Goal: Task Accomplishment & Management: Manage account settings

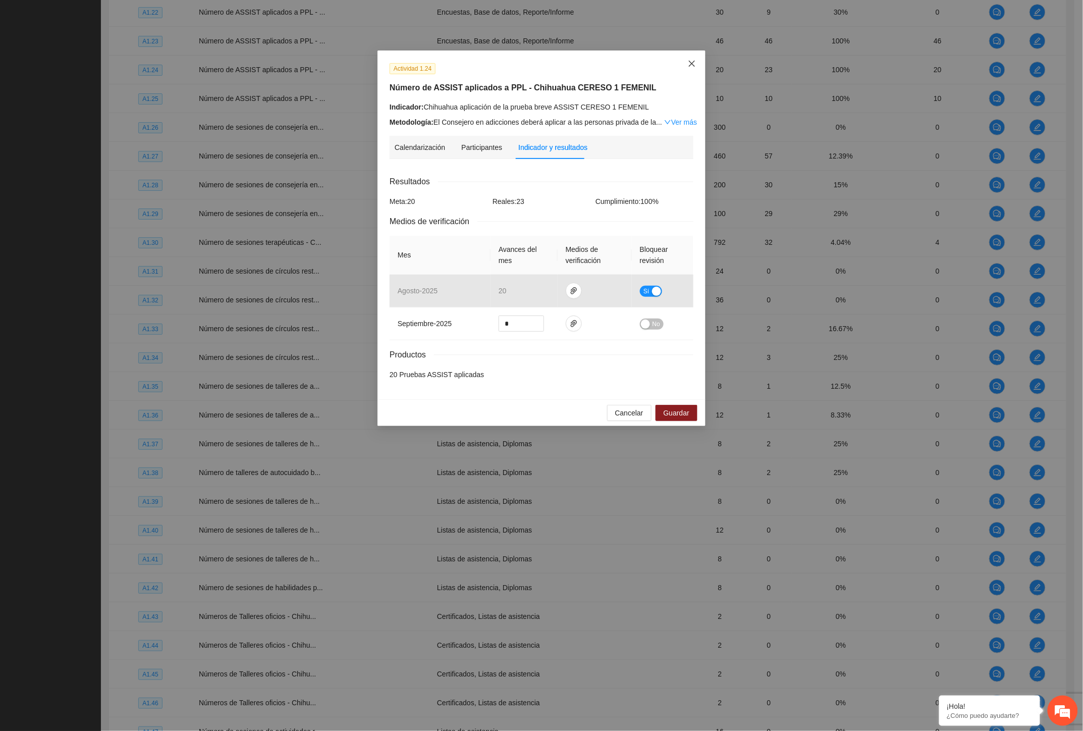
click at [687, 65] on span "Close" at bounding box center [691, 63] width 27 height 27
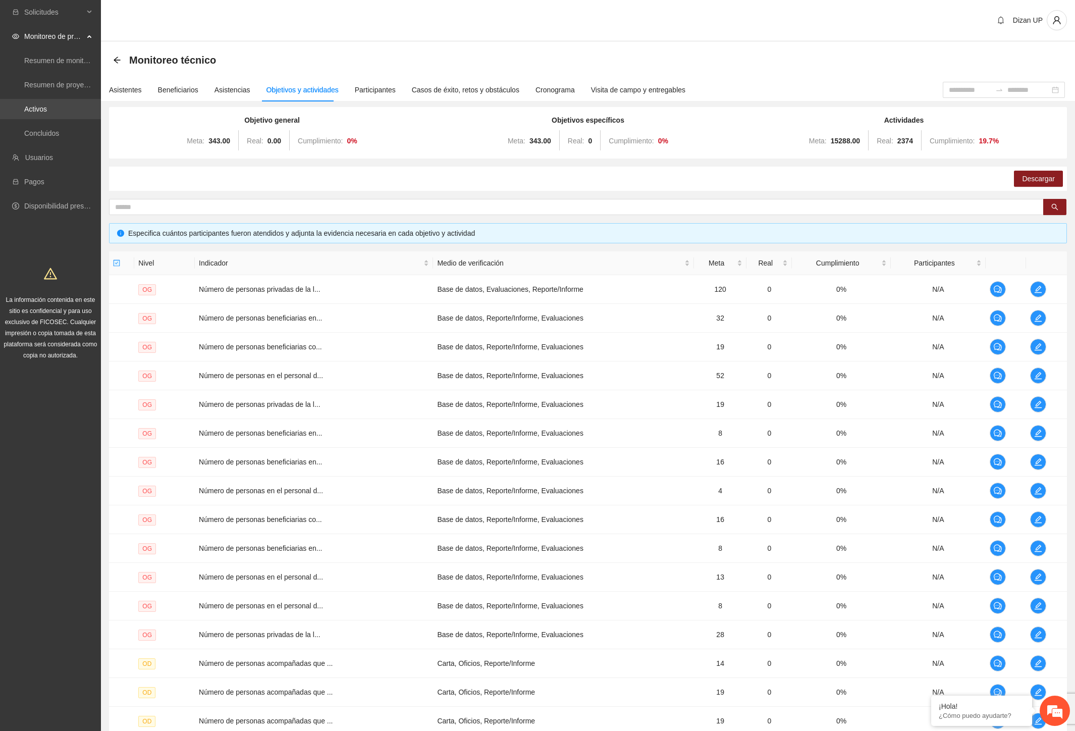
click at [47, 108] on link "Activos" at bounding box center [35, 109] width 23 height 8
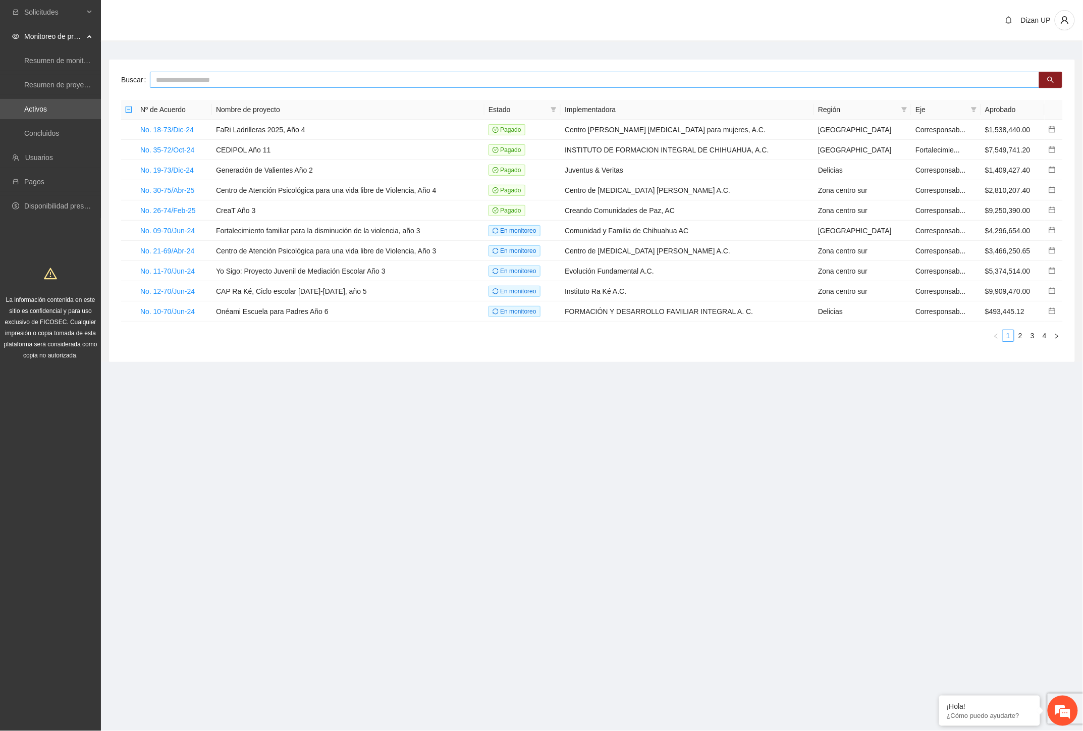
click at [198, 81] on input "text" at bounding box center [595, 80] width 890 height 16
type input "***"
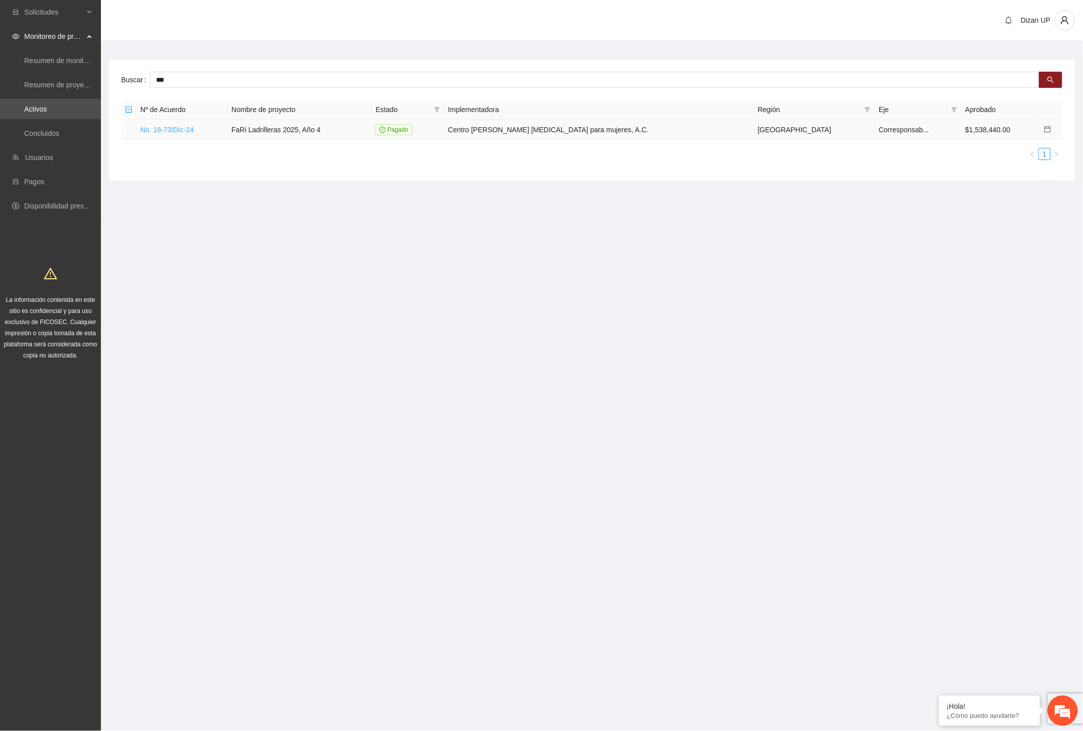
click at [177, 130] on link "No. 18-73/Dic-24" at bounding box center [167, 130] width 54 height 8
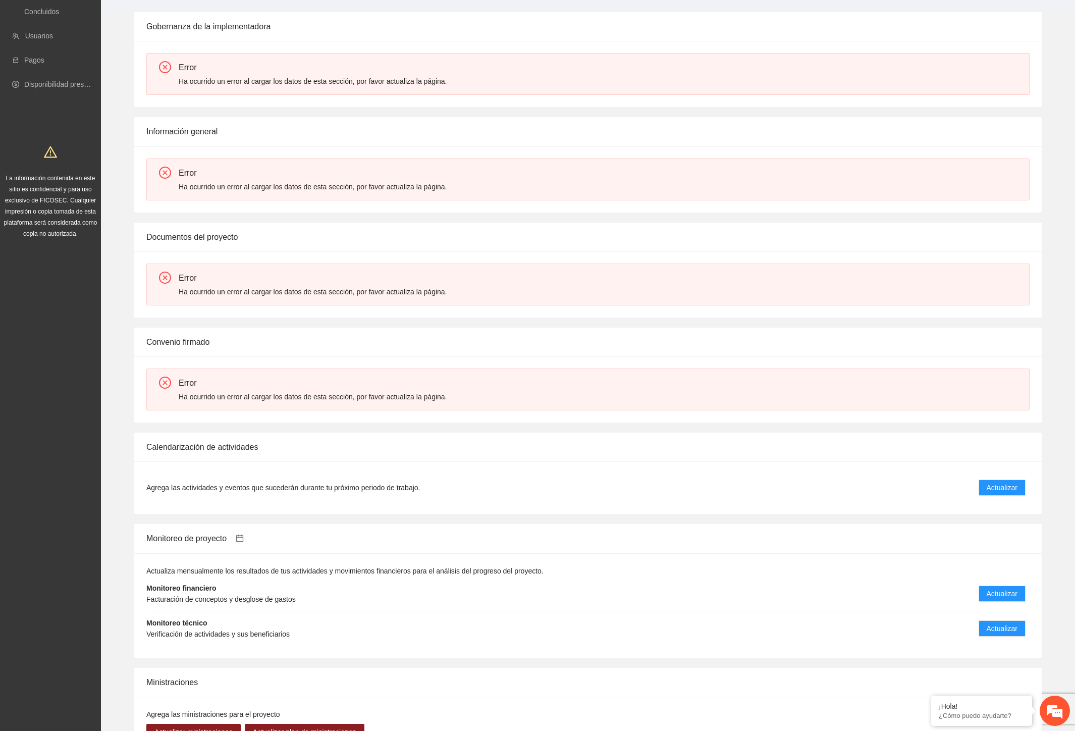
scroll to position [280, 0]
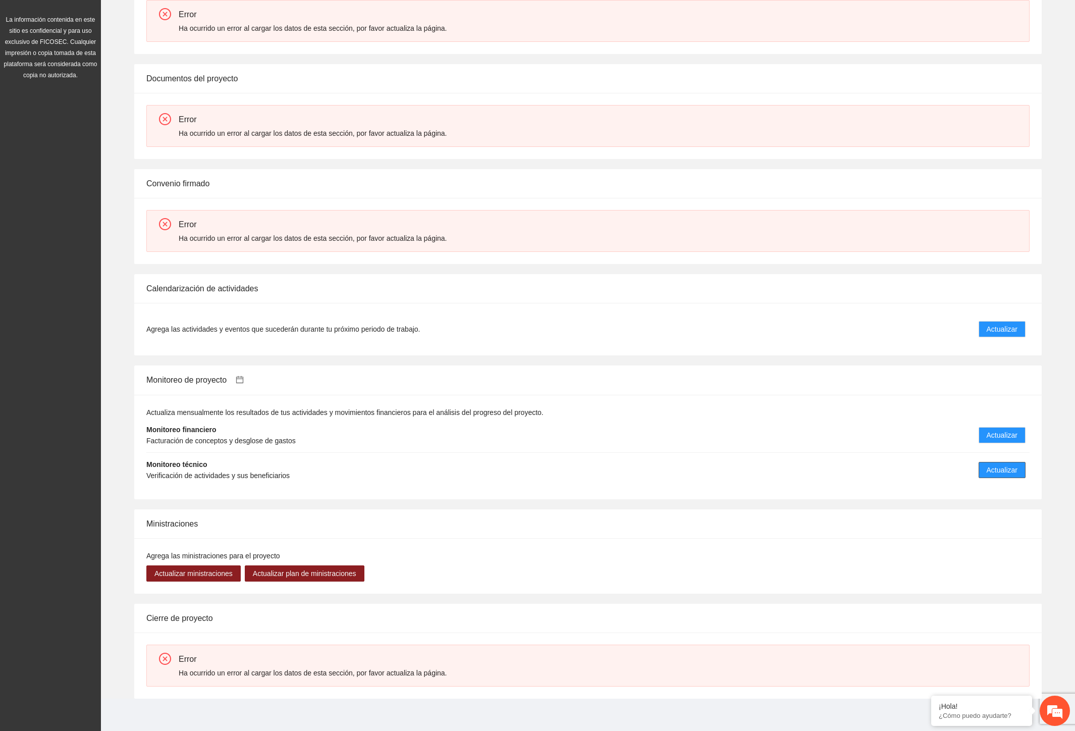
click at [1010, 471] on span "Actualizar" at bounding box center [1002, 469] width 31 height 11
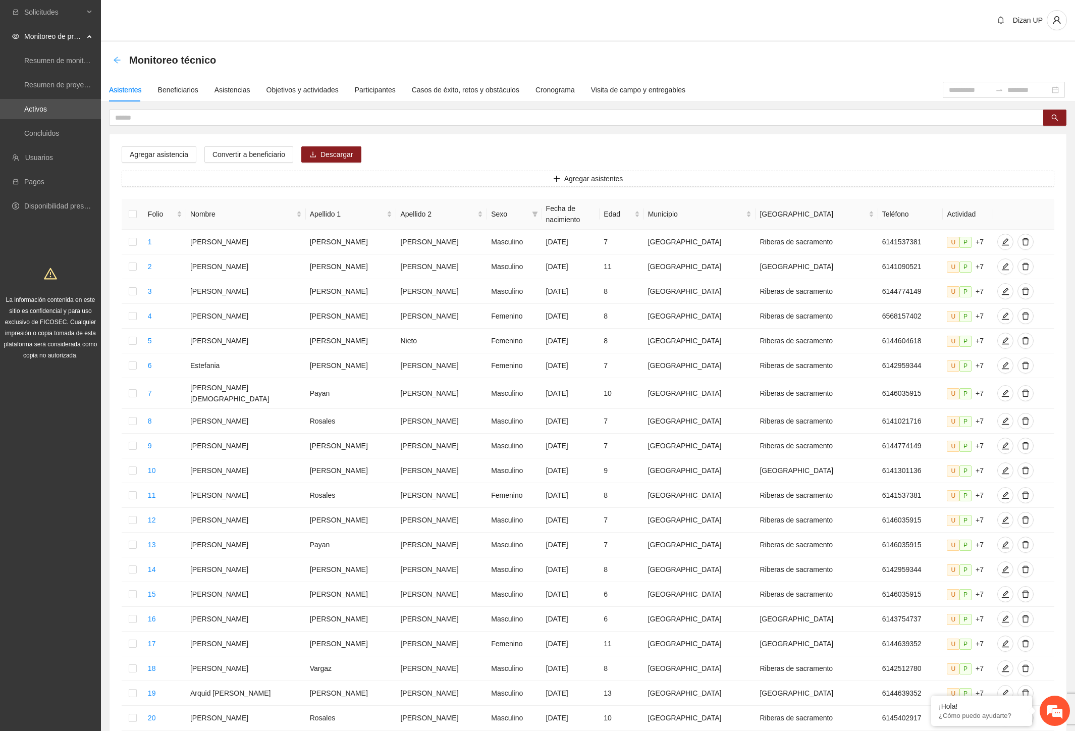
click at [118, 57] on icon "arrow-left" at bounding box center [117, 60] width 8 height 8
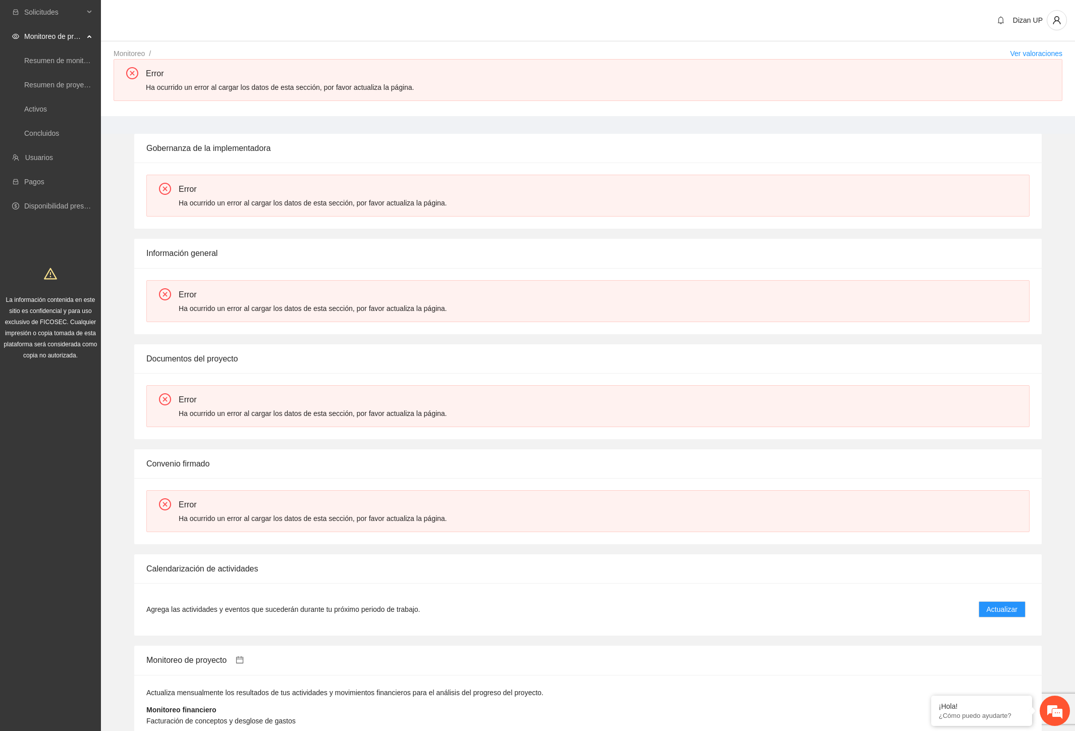
scroll to position [280, 0]
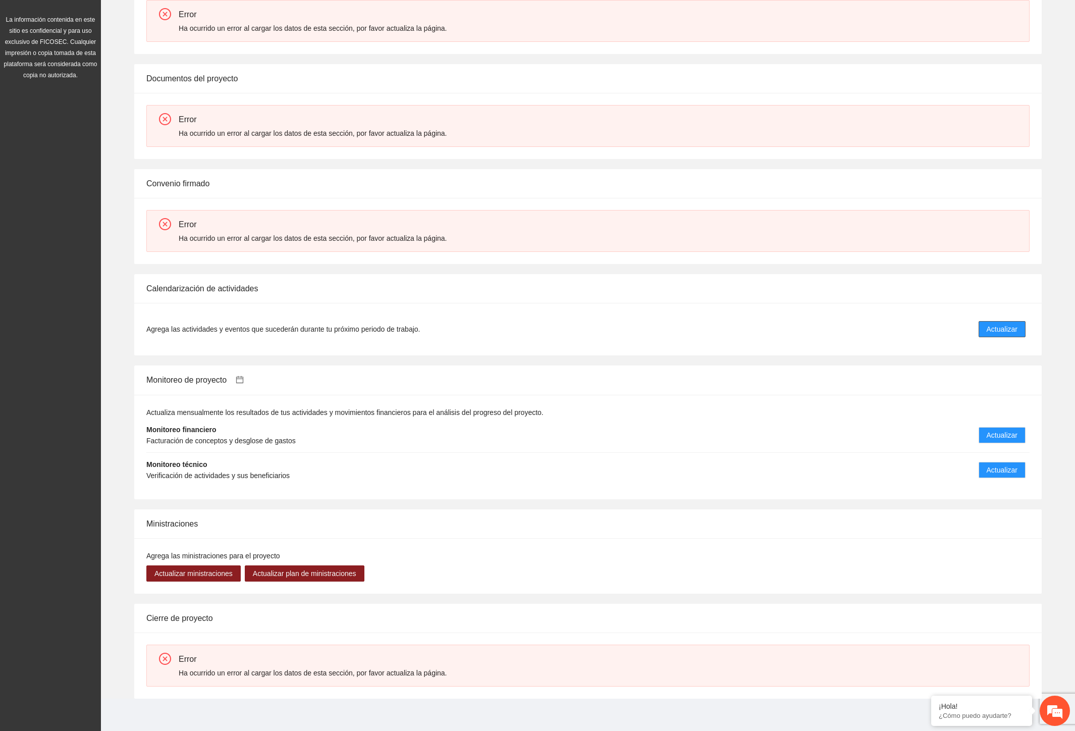
click at [1000, 326] on span "Actualizar" at bounding box center [1002, 329] width 31 height 11
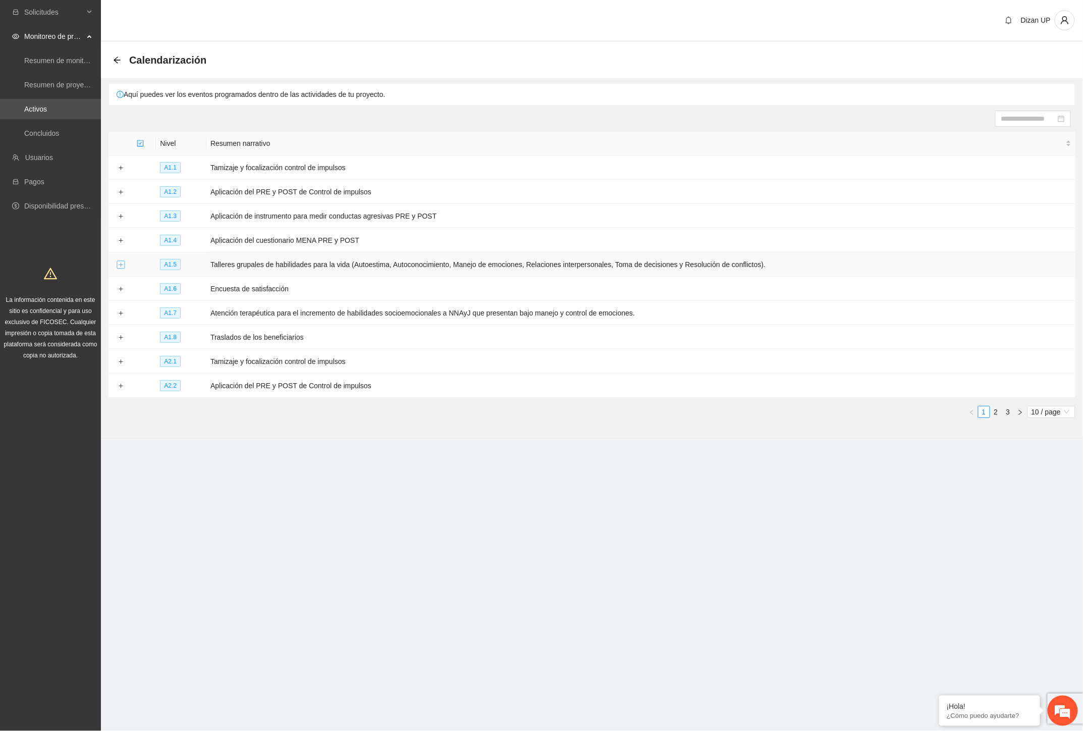
click at [122, 267] on button "Expand row" at bounding box center [121, 265] width 8 height 8
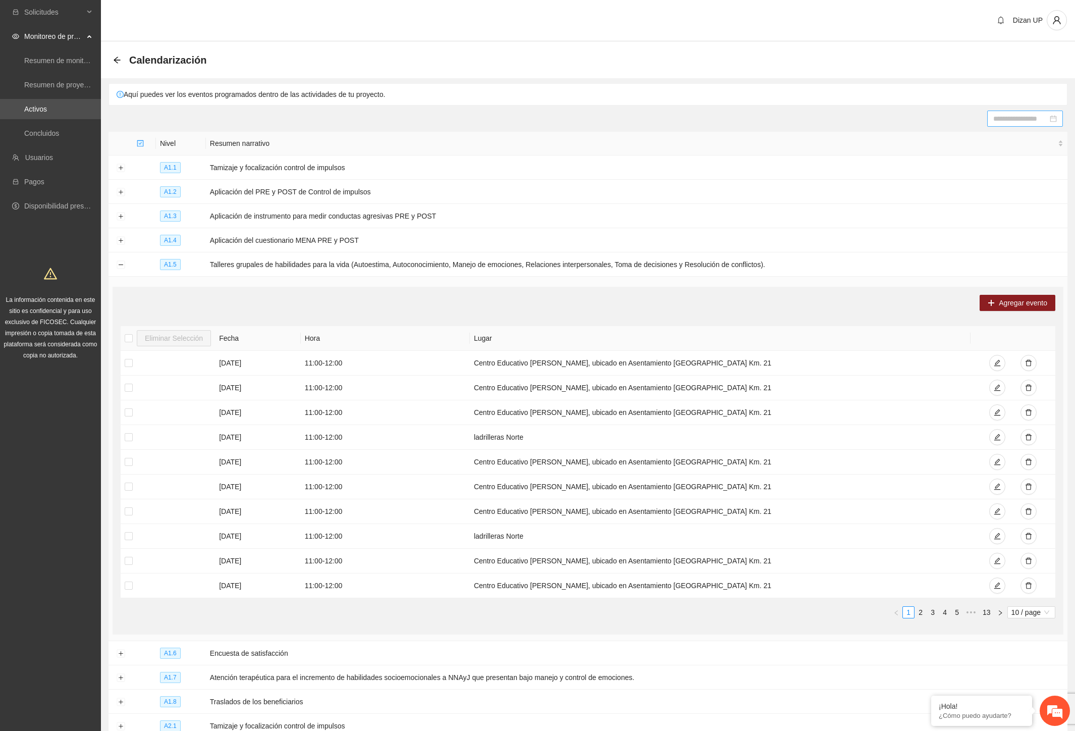
click at [1032, 117] on input at bounding box center [1020, 118] width 55 height 11
type input "**********"
click at [971, 238] on div "30" at bounding box center [973, 237] width 12 height 12
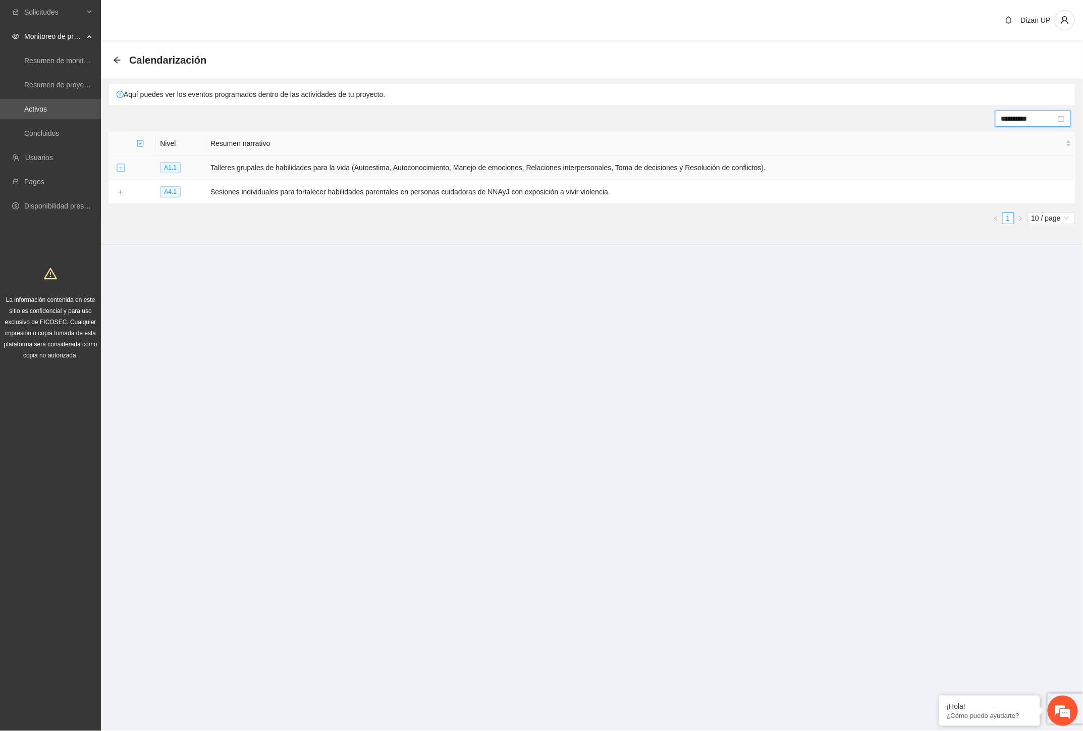
click at [118, 169] on button "Expand row" at bounding box center [121, 168] width 8 height 8
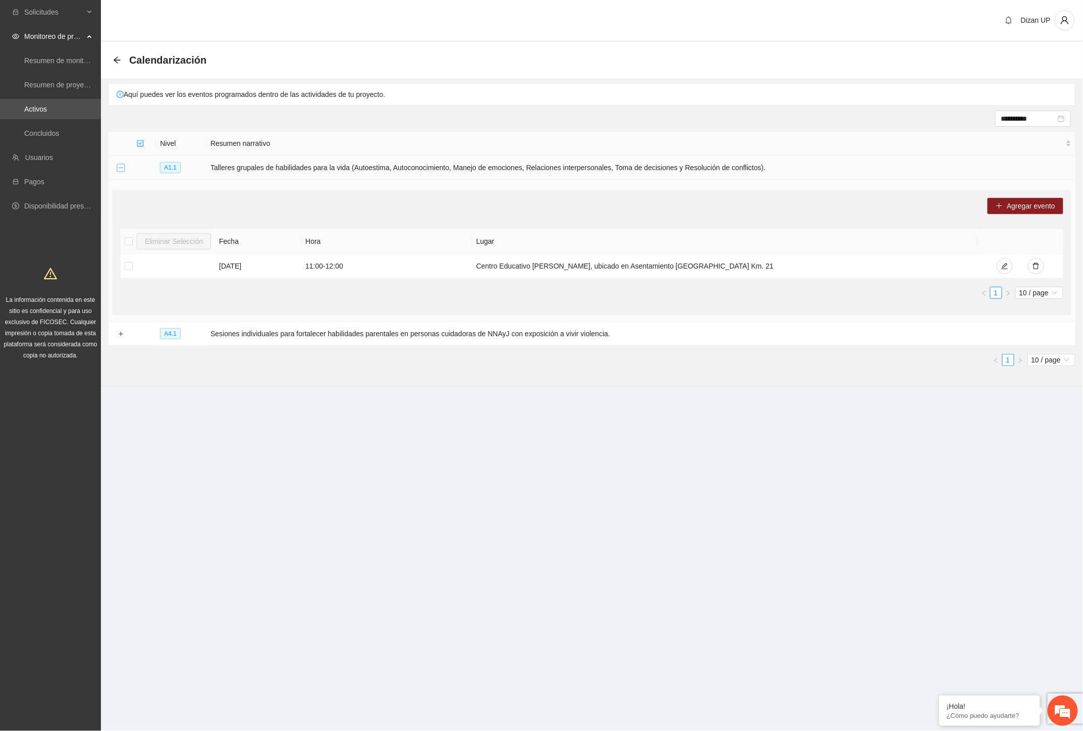
click at [120, 168] on button "Collapse row" at bounding box center [121, 168] width 8 height 8
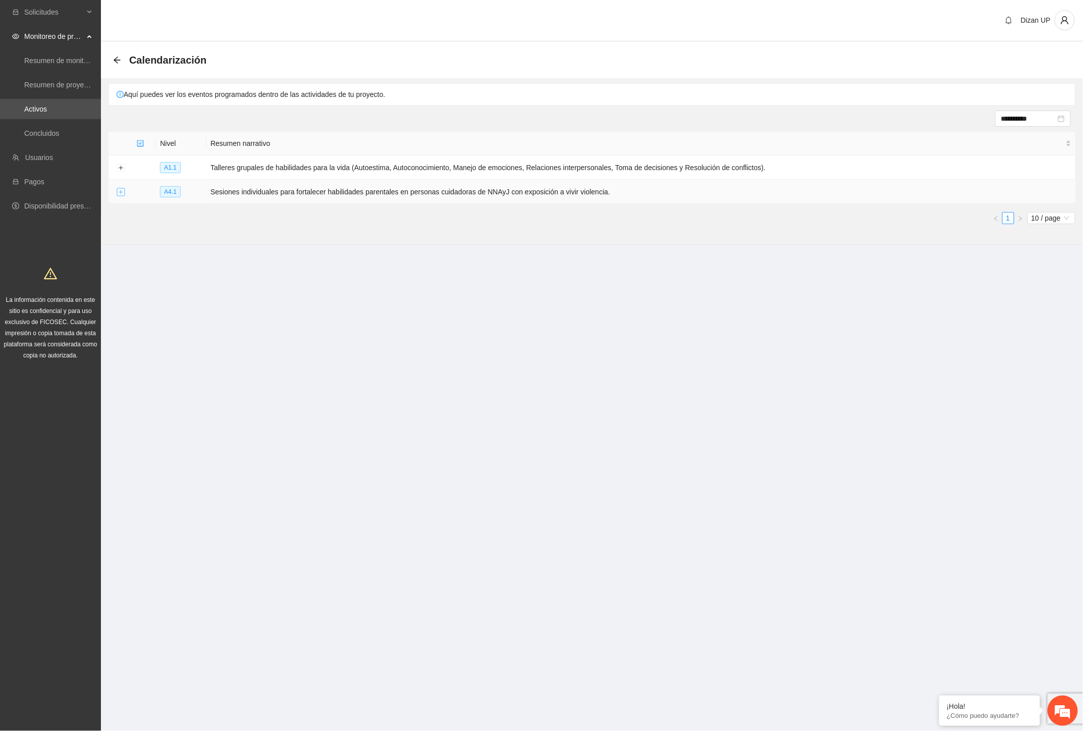
click at [118, 190] on button "Expand row" at bounding box center [121, 192] width 8 height 8
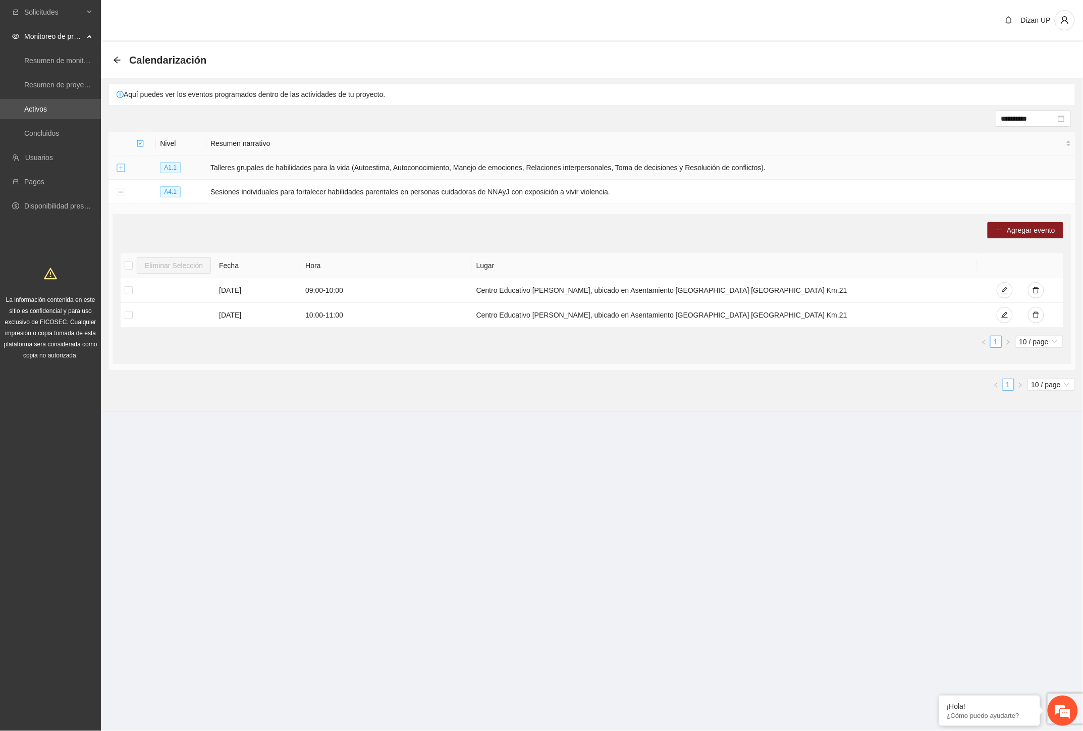
click at [119, 169] on button "Expand row" at bounding box center [121, 168] width 8 height 8
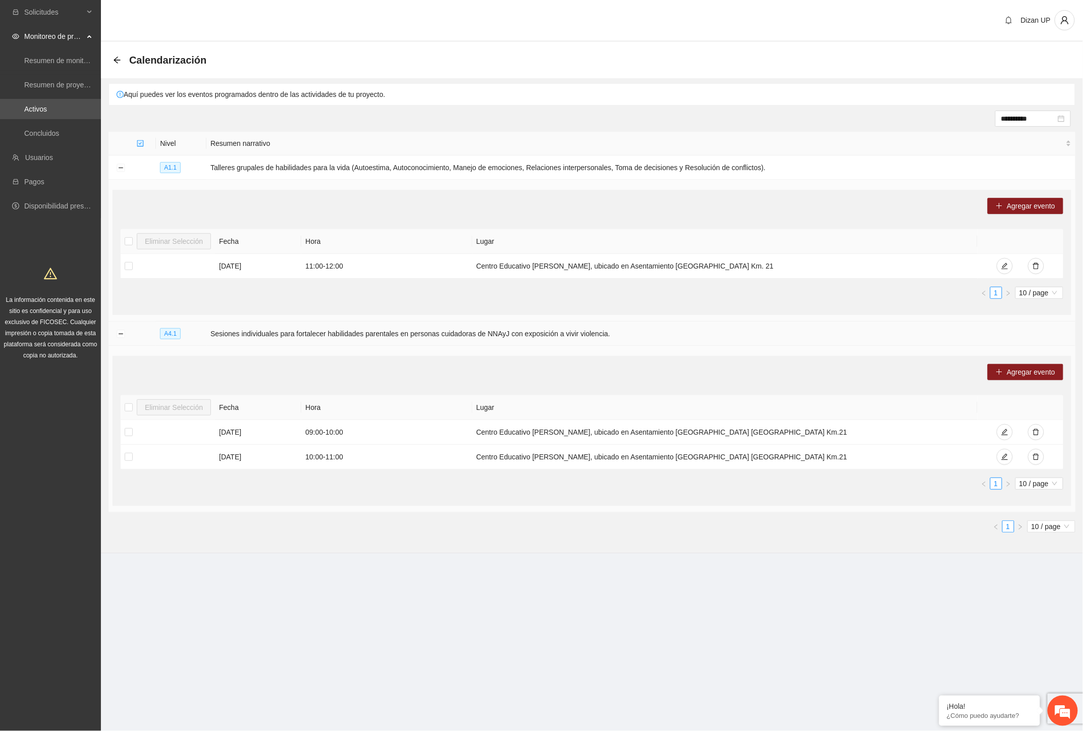
click at [120, 330] on td at bounding box center [121, 334] width 24 height 24
click at [119, 163] on td at bounding box center [121, 167] width 24 height 24
click at [119, 167] on button "Collapse row" at bounding box center [121, 168] width 8 height 8
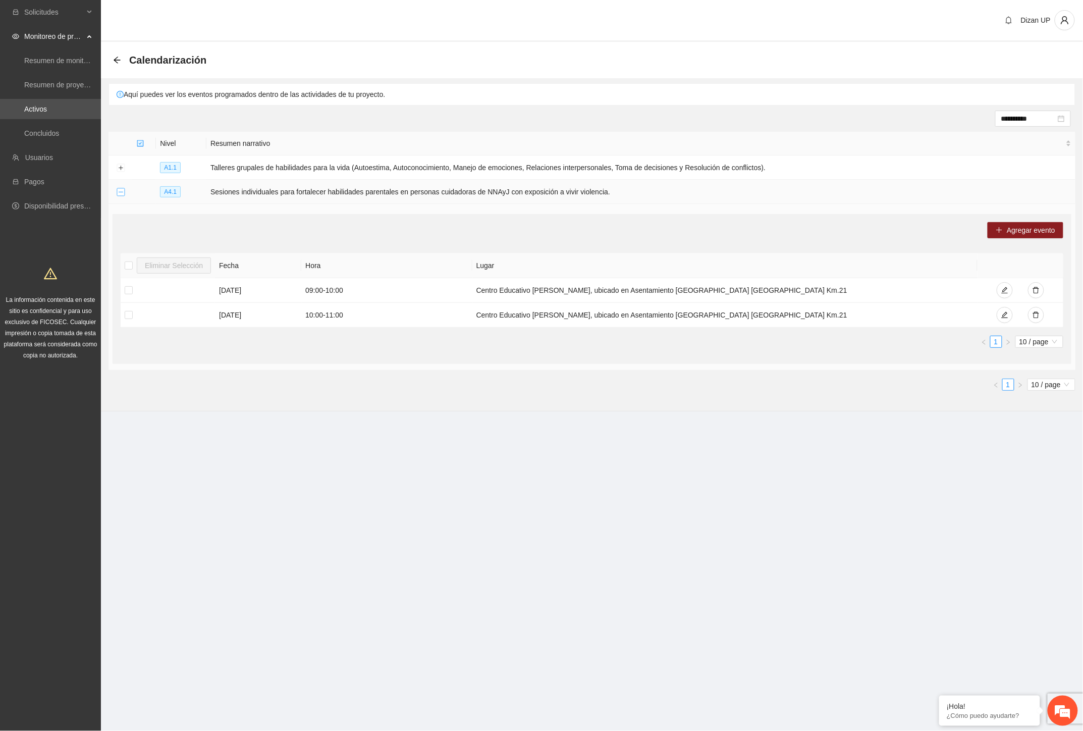
click at [119, 191] on button "Collapse row" at bounding box center [121, 192] width 8 height 8
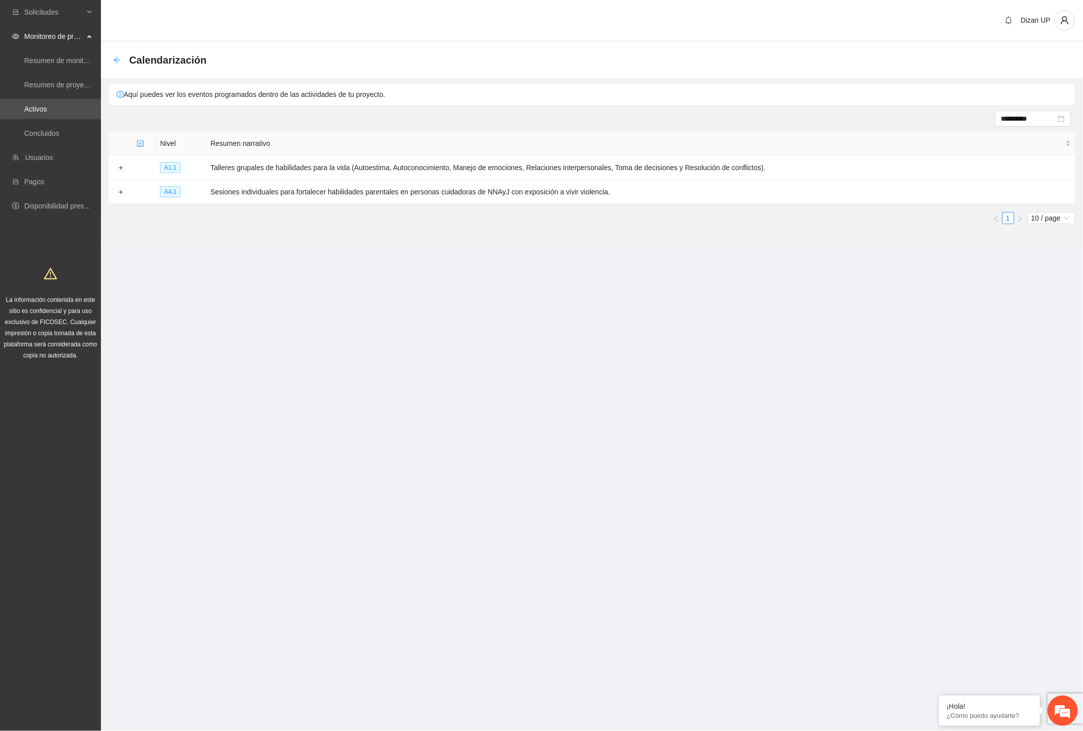
click at [114, 58] on icon "arrow-left" at bounding box center [117, 60] width 8 height 8
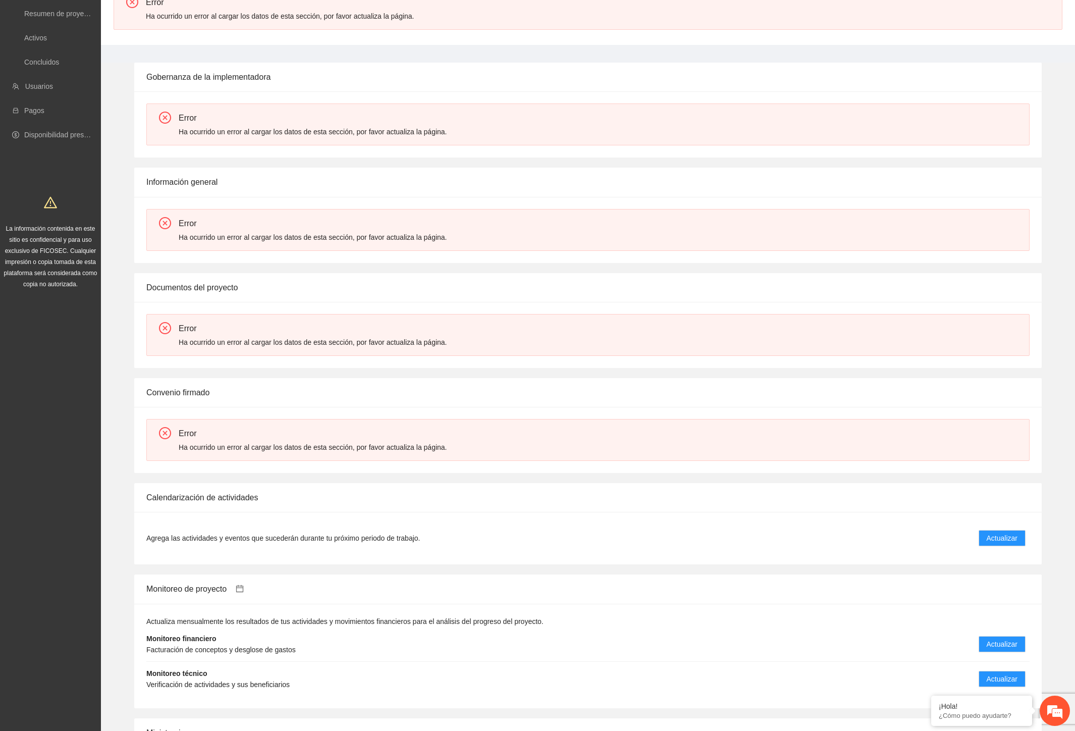
scroll to position [112, 0]
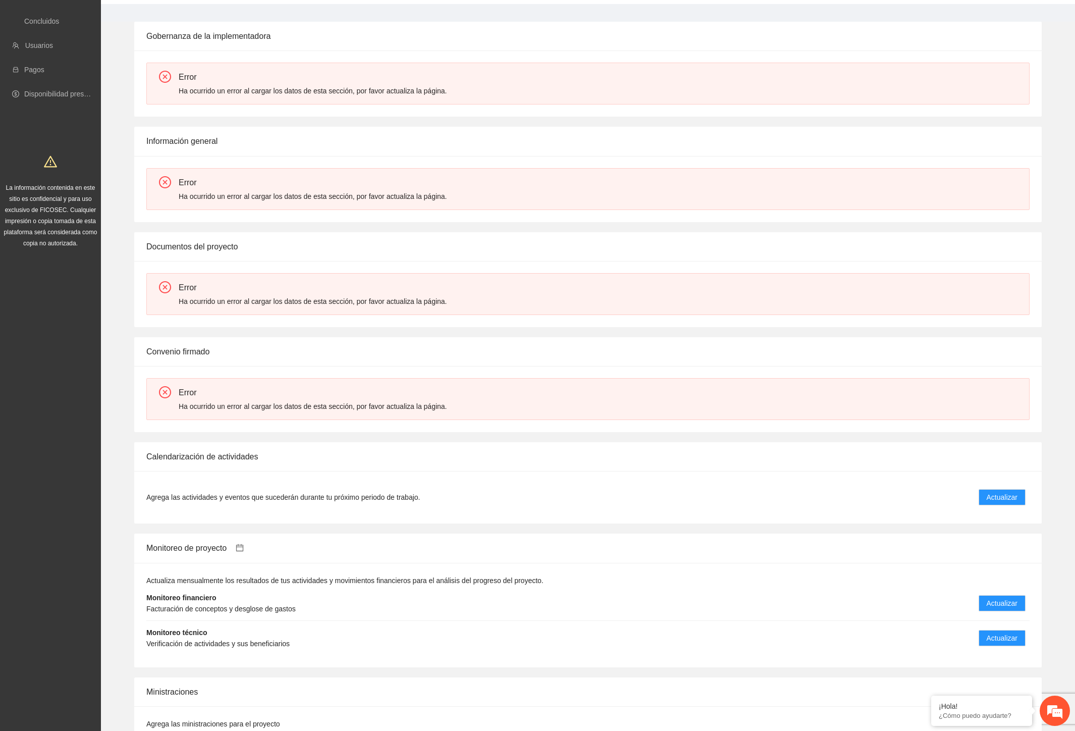
click at [444, 350] on div "Convenio firmado" at bounding box center [587, 351] width 883 height 29
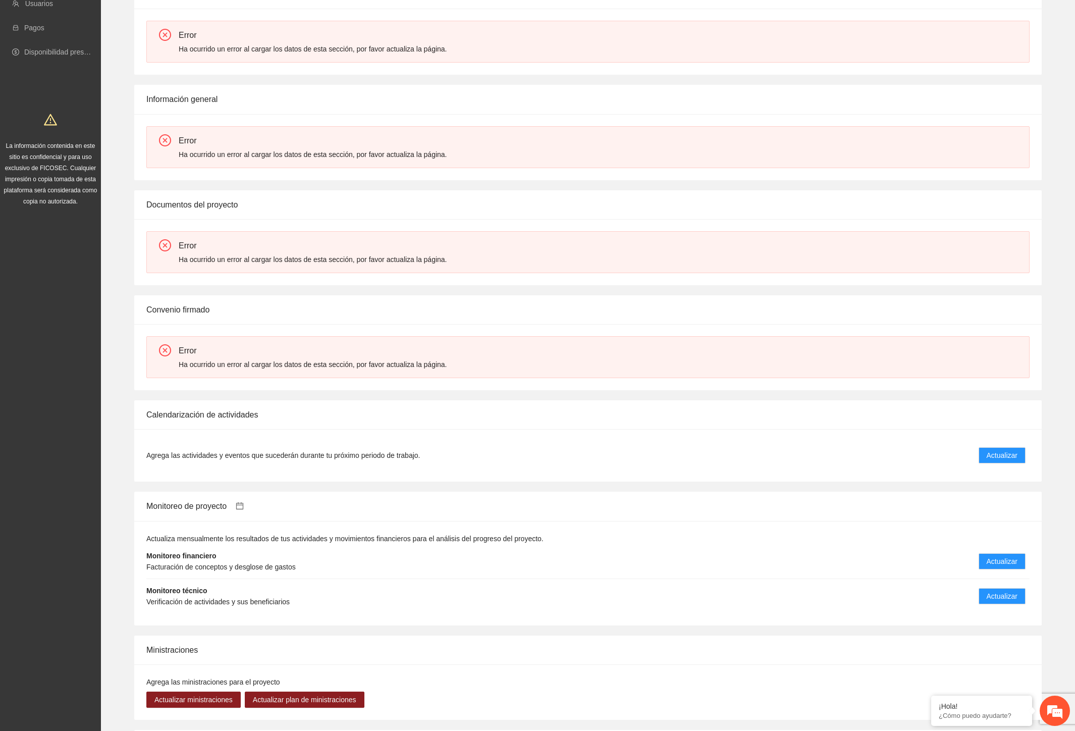
scroll to position [0, 0]
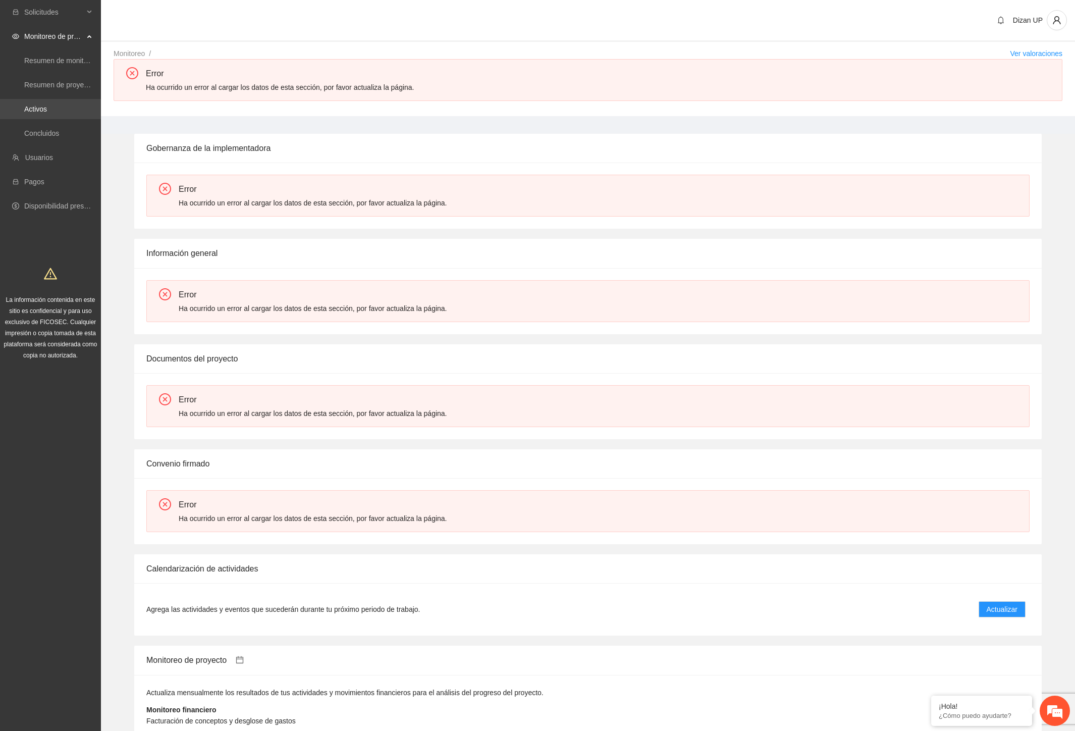
click at [29, 107] on link "Activos" at bounding box center [35, 109] width 23 height 8
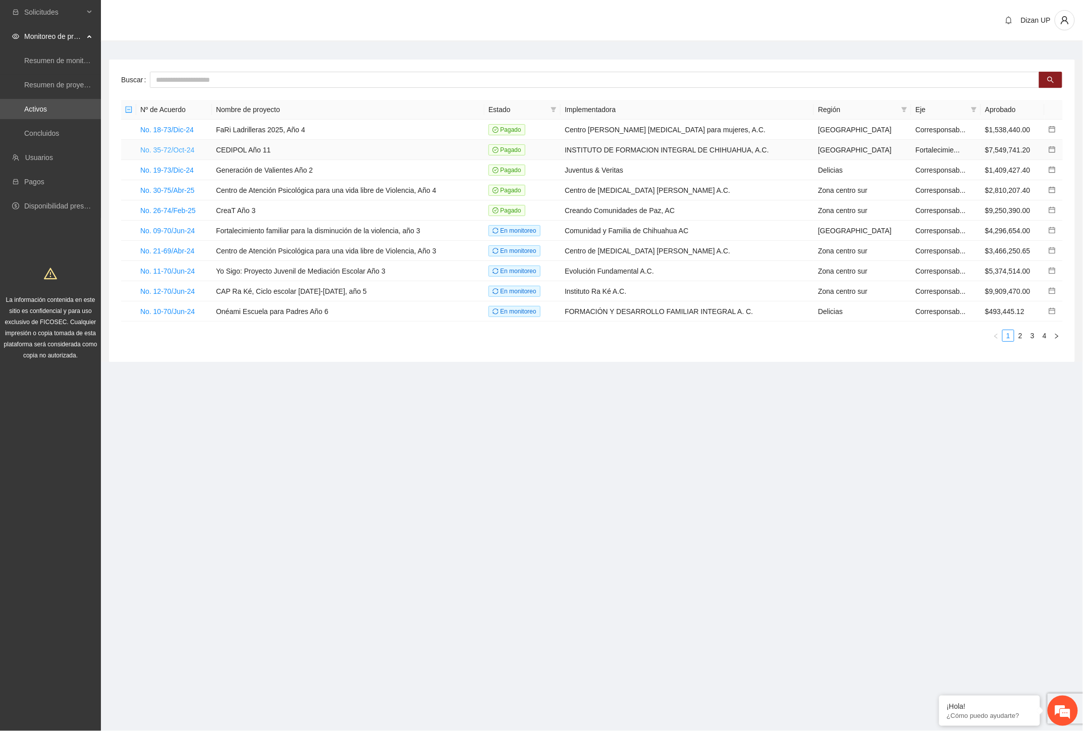
click at [184, 149] on link "No. 35-72/Oct-24" at bounding box center [167, 150] width 54 height 8
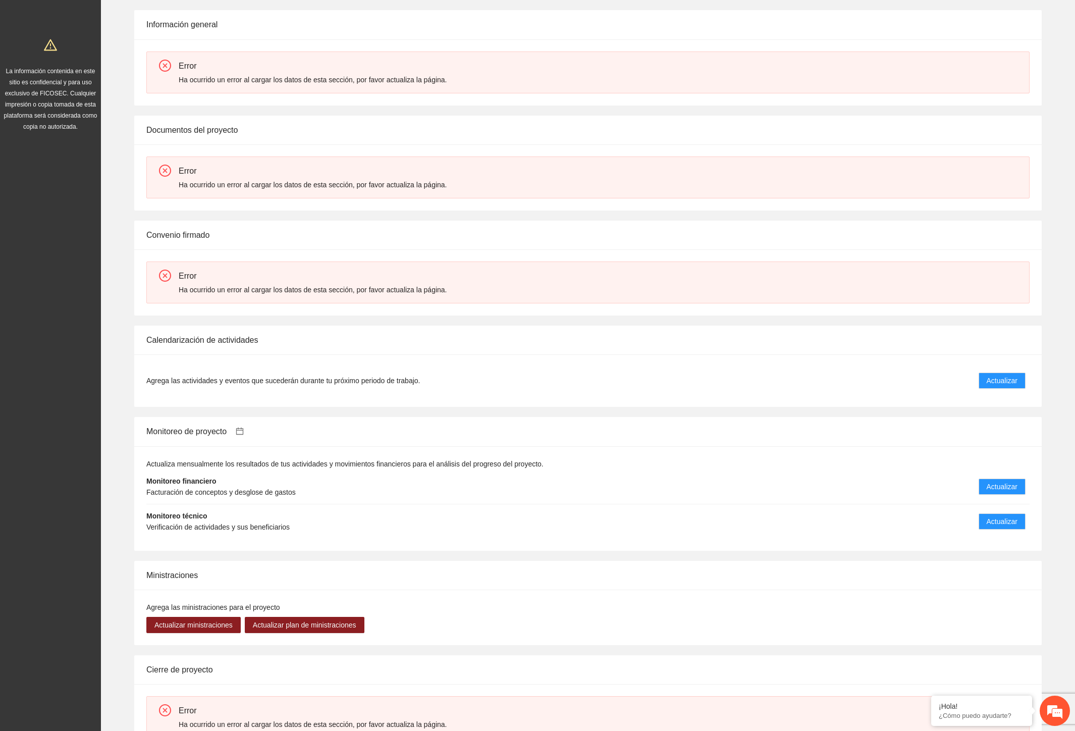
scroll to position [280, 0]
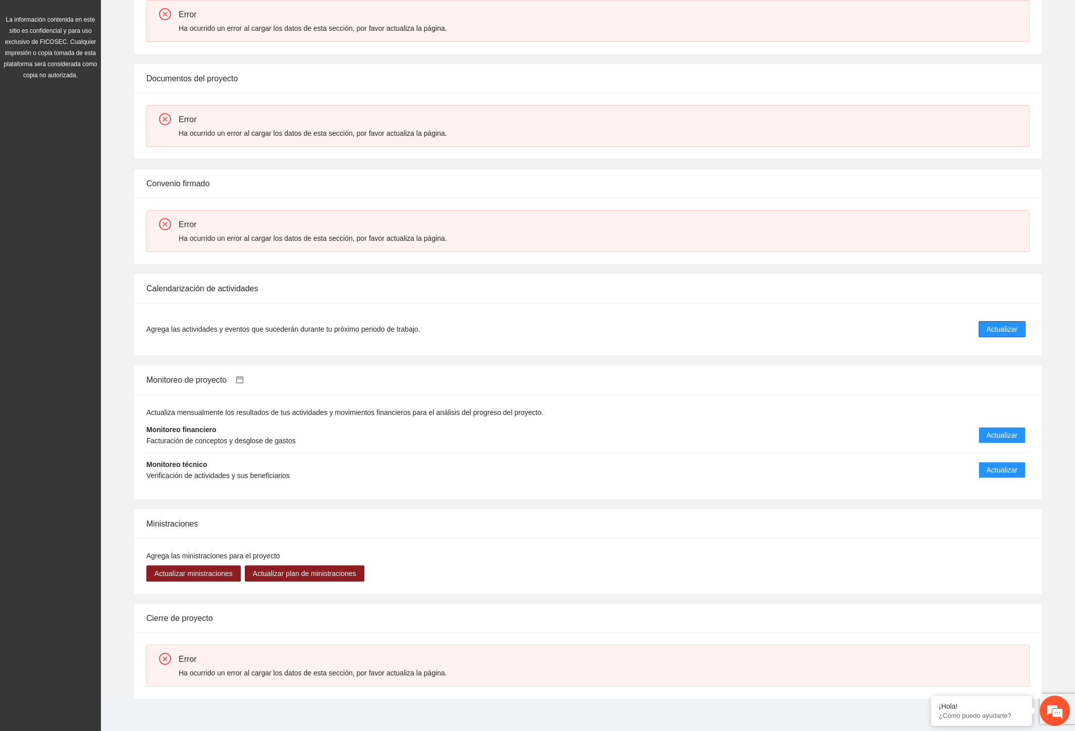
click at [1003, 331] on span "Actualizar" at bounding box center [1002, 329] width 31 height 11
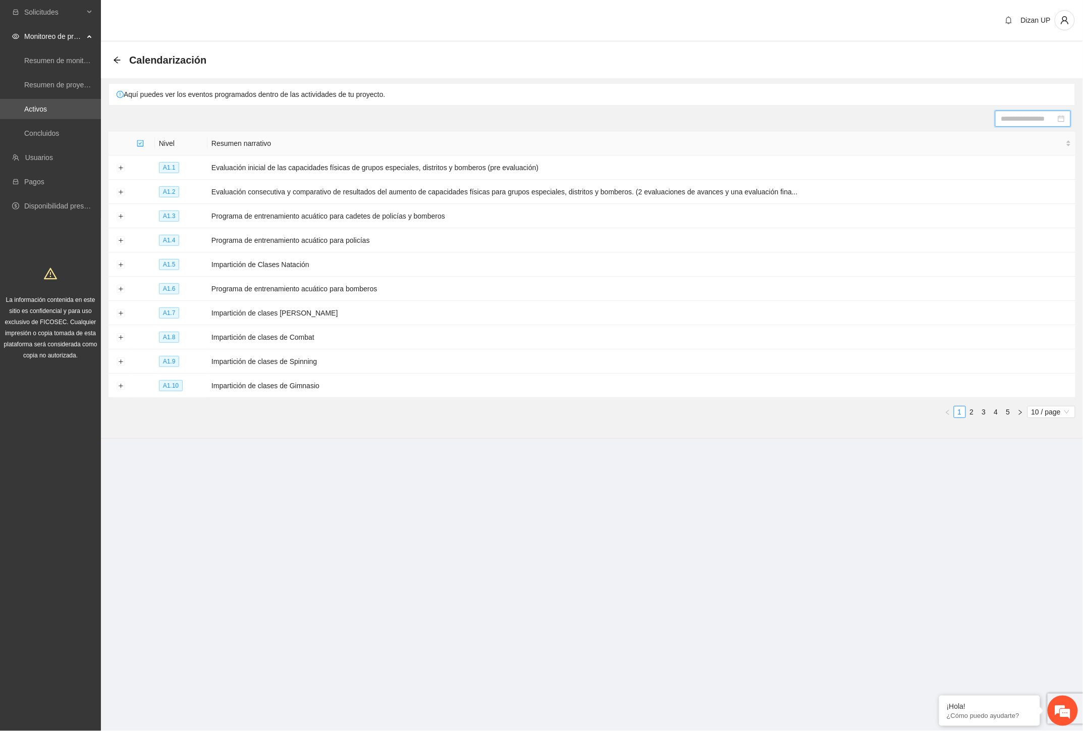
click at [1046, 118] on input at bounding box center [1028, 118] width 55 height 11
type input "**********"
click at [981, 238] on div "30" at bounding box center [981, 237] width 12 height 12
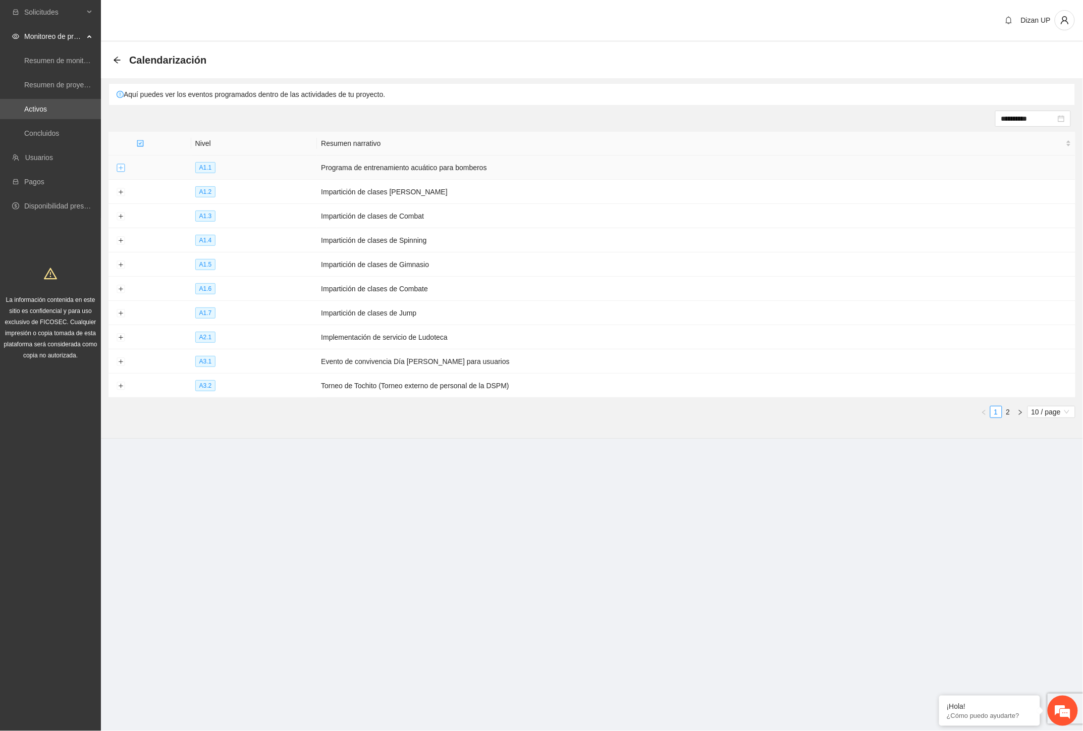
click at [121, 166] on button "Expand row" at bounding box center [121, 168] width 8 height 8
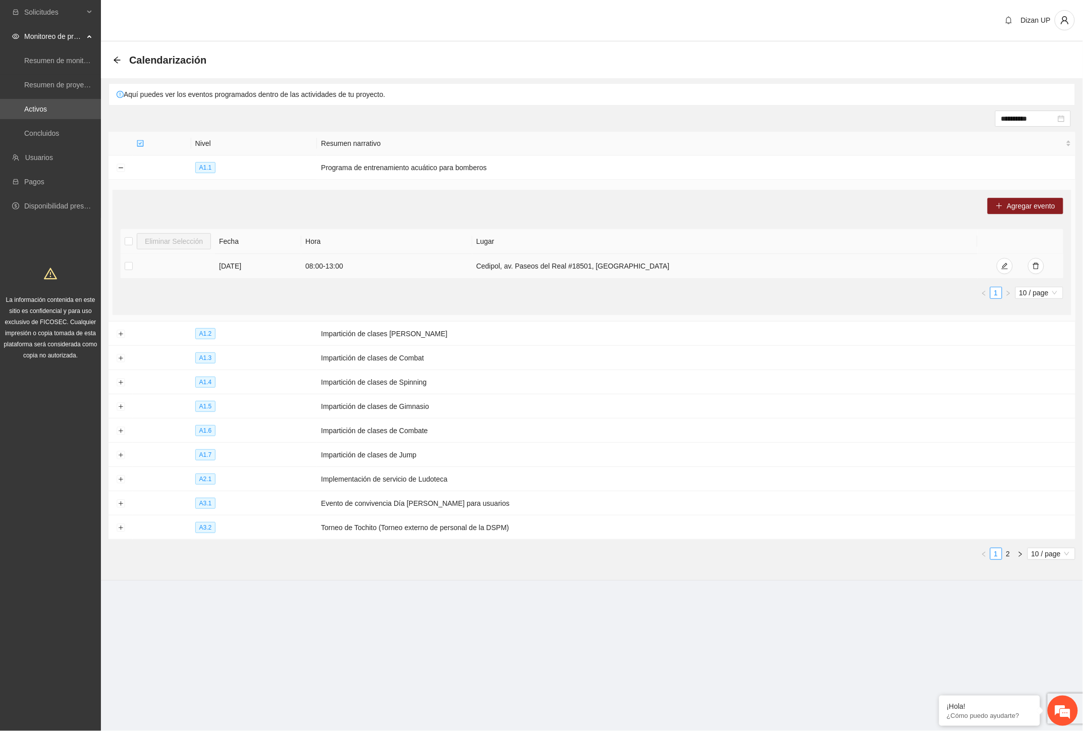
drag, startPoint x: 648, startPoint y: 264, endPoint x: 284, endPoint y: 258, distance: 363.5
click at [284, 258] on tr "[DATE] 08:00 - 13:00 Cedipol, [GEOGRAPHIC_DATA]. Paseos del Real #18501, [GEOGR…" at bounding box center [592, 266] width 943 height 25
drag, startPoint x: 473, startPoint y: 170, endPoint x: 308, endPoint y: 170, distance: 165.6
click at [308, 170] on tr "A1.1 Programa de entrenamiento acuático para bomberos" at bounding box center [592, 167] width 967 height 24
copy tr "Programa de entrenamiento acuático para bomberos"
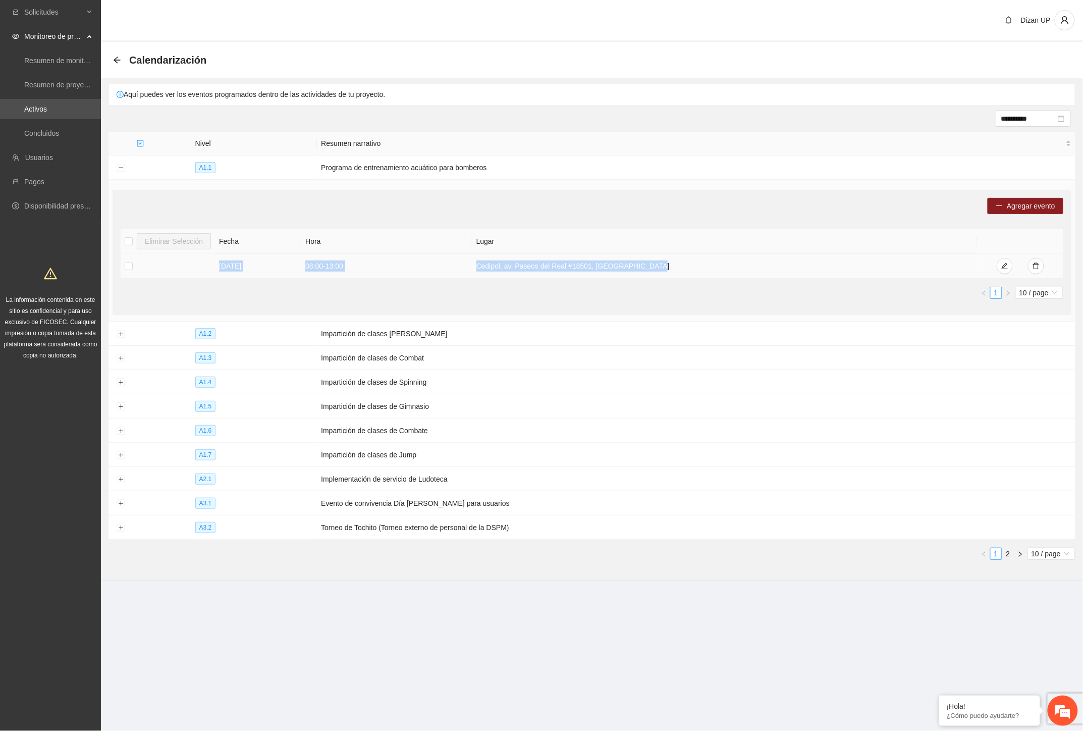
drag, startPoint x: 654, startPoint y: 268, endPoint x: 216, endPoint y: 261, distance: 438.7
click at [216, 261] on tr "[DATE] 08:00 - 13:00 Cedipol, [GEOGRAPHIC_DATA]. Paseos del Real #18501, [GEOGR…" at bounding box center [592, 266] width 943 height 25
copy tr "[DATE] 08:00 - 13:00 Cedipol, [GEOGRAPHIC_DATA]. Paseos del Real #18501, [GEOGR…"
click at [330, 340] on td "Impartición de clases [PERSON_NAME]" at bounding box center [696, 334] width 759 height 24
click at [122, 169] on button "Collapse row" at bounding box center [121, 168] width 8 height 8
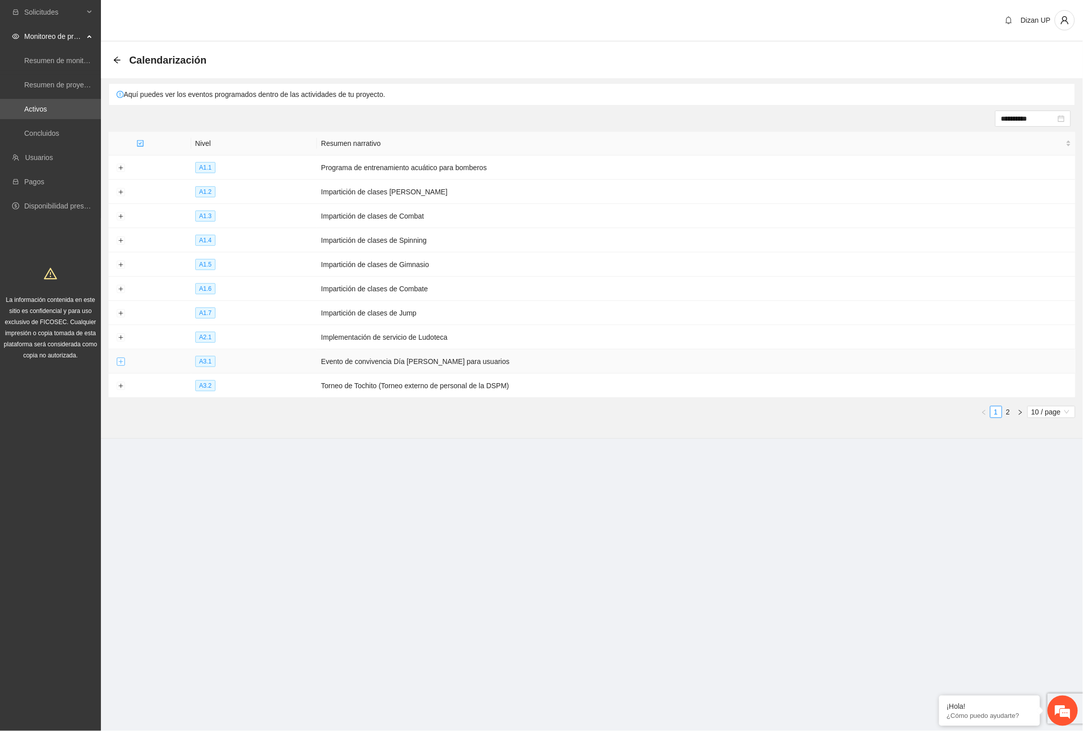
click at [119, 360] on button "Expand row" at bounding box center [121, 362] width 8 height 8
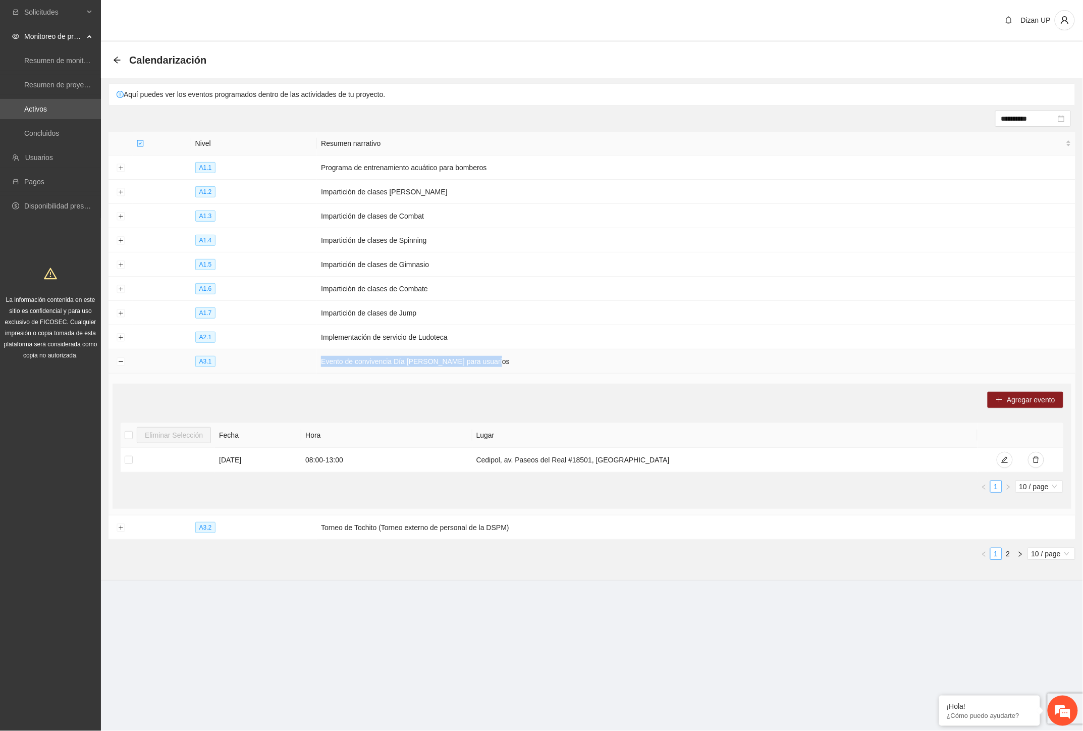
drag, startPoint x: 404, startPoint y: 362, endPoint x: 289, endPoint y: 362, distance: 115.6
click at [289, 362] on tr "A3.1 Evento de convivencia Día [PERSON_NAME] para usuarios" at bounding box center [592, 361] width 967 height 24
copy tr "Evento de convivencia Día [PERSON_NAME] para usuarios"
click at [400, 462] on td "08:00 - 13:00" at bounding box center [386, 460] width 171 height 25
drag, startPoint x: 637, startPoint y: 460, endPoint x: 216, endPoint y: 460, distance: 420.5
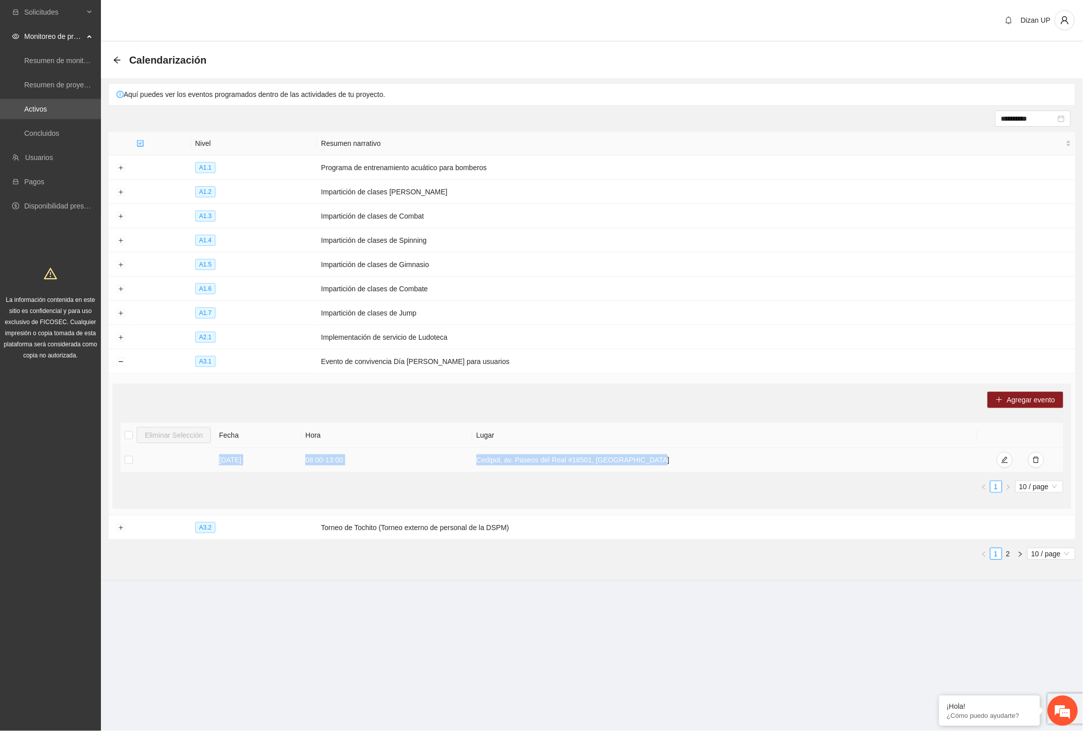
click at [216, 460] on tr "[DATE] 08:00 - 13:00 Cedipol, [GEOGRAPHIC_DATA]. Paseos del Real #18501, [GEOGR…" at bounding box center [592, 460] width 943 height 25
copy tr "[DATE] 08:00 - 13:00 Cedipol, [GEOGRAPHIC_DATA]. Paseos del Real #18501, [GEOGR…"
click at [515, 496] on div "Eliminar Selección Fecha Hora Lugar [DATE] 08:00 - 13:00 Cedipol, [GEOGRAPHIC_D…" at bounding box center [592, 462] width 943 height 78
click at [26, 108] on link "Activos" at bounding box center [35, 109] width 23 height 8
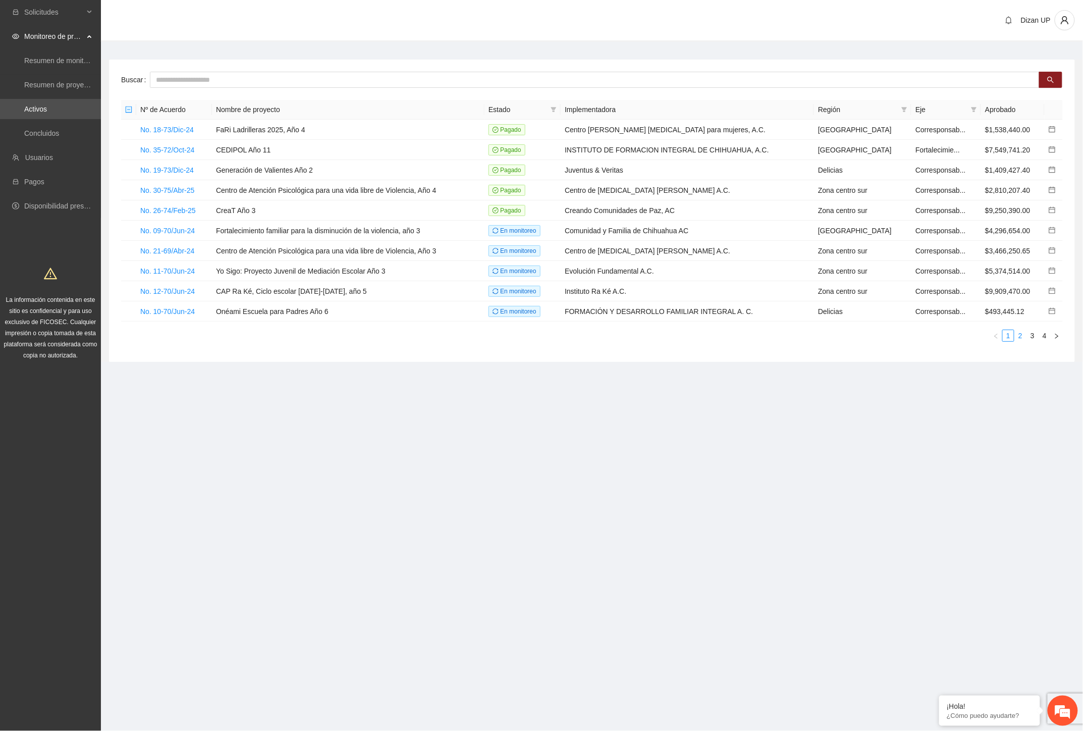
click at [1021, 336] on link "2" at bounding box center [1020, 335] width 11 height 11
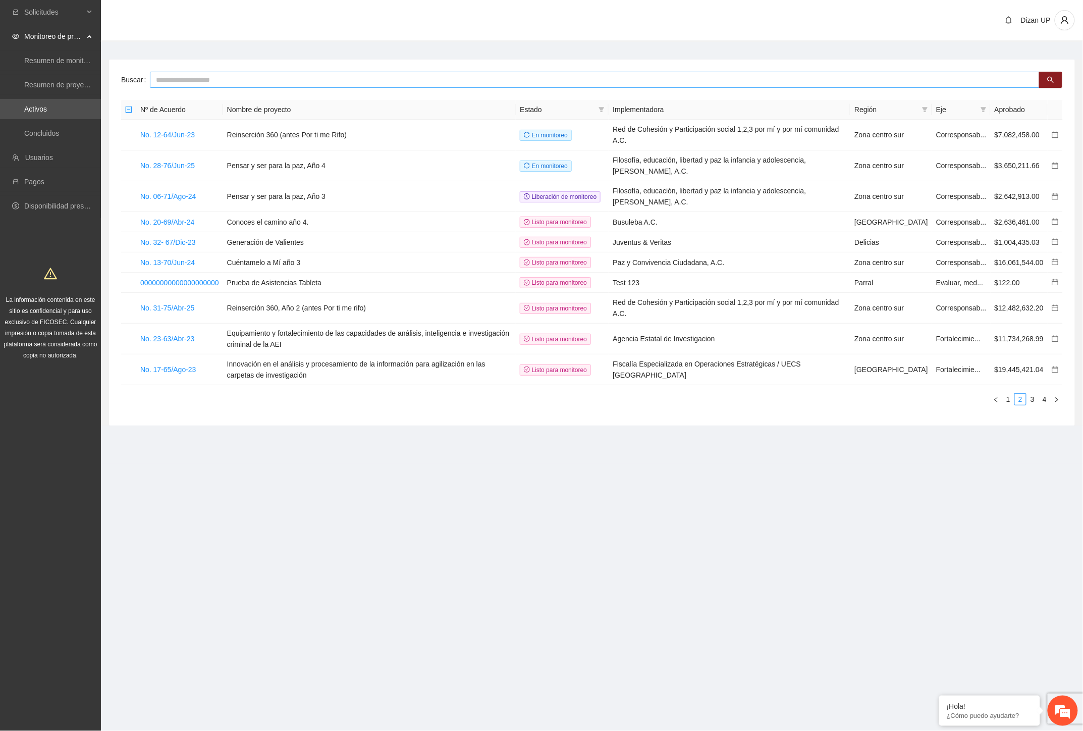
click at [194, 74] on input "text" at bounding box center [595, 80] width 890 height 16
type input "***"
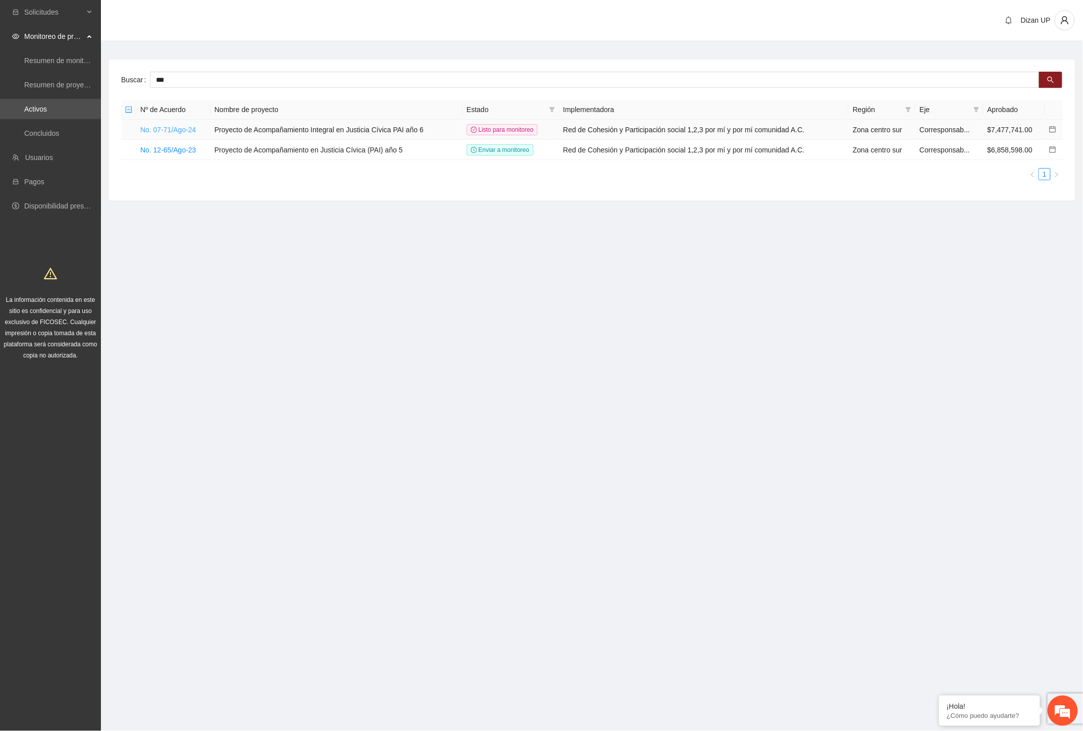
click at [178, 129] on link "No. 07-71/Ago-24" at bounding box center [168, 130] width 56 height 8
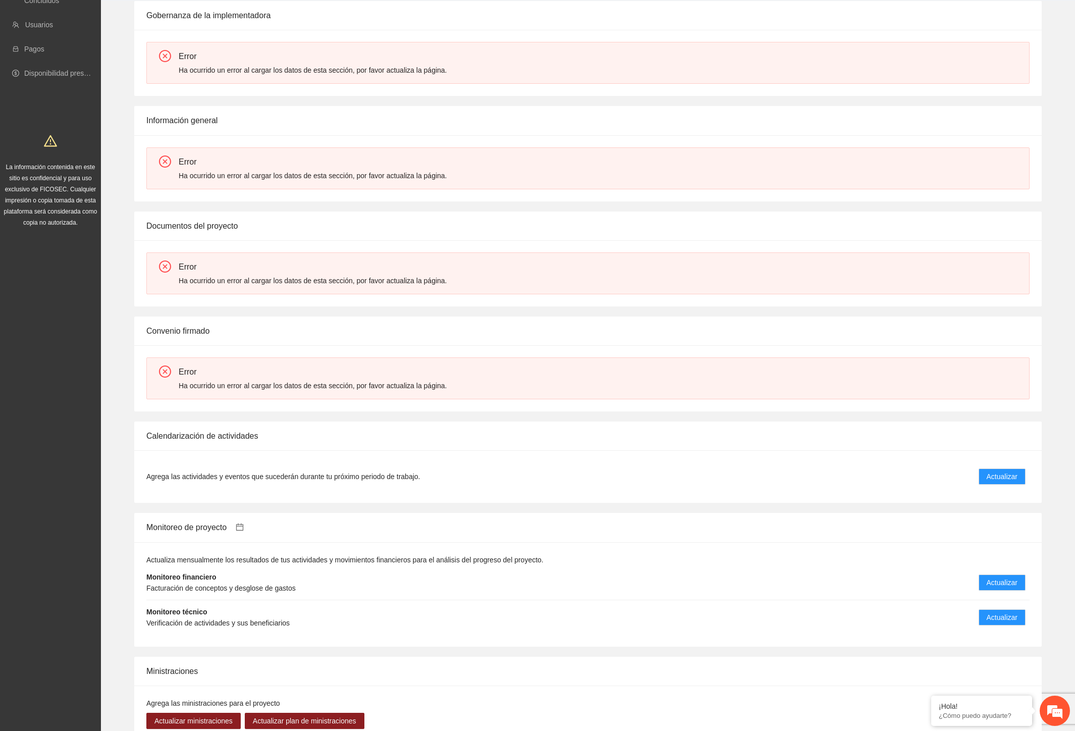
scroll to position [286, 0]
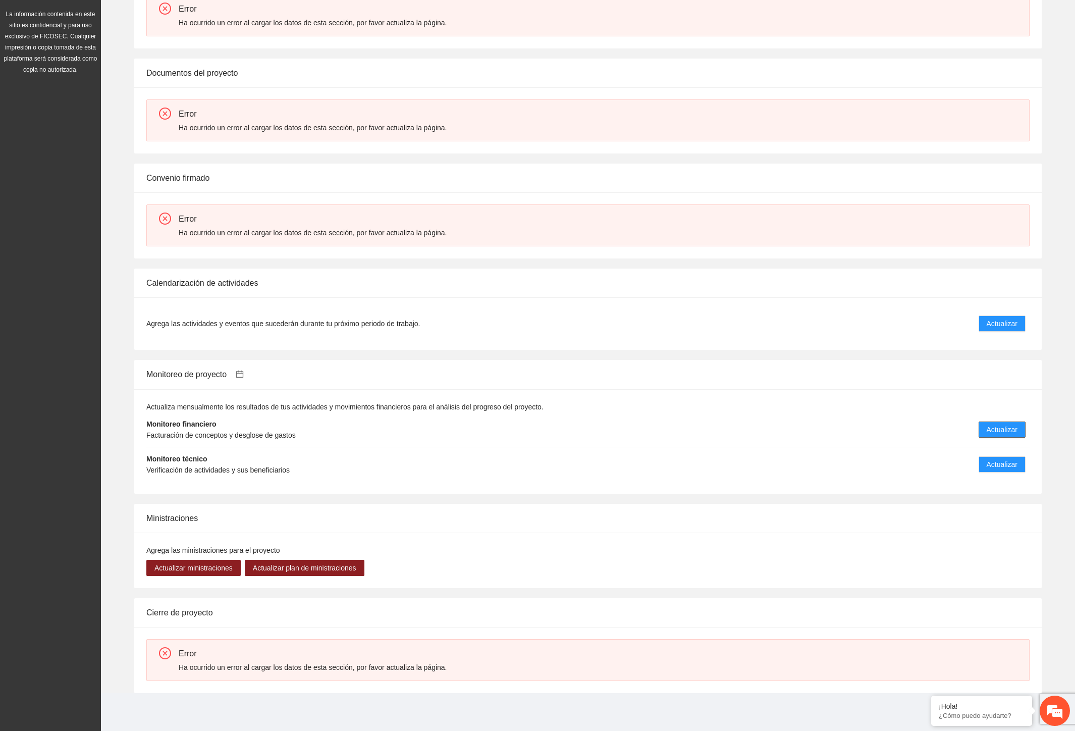
click at [1003, 427] on span "Actualizar" at bounding box center [1002, 429] width 31 height 11
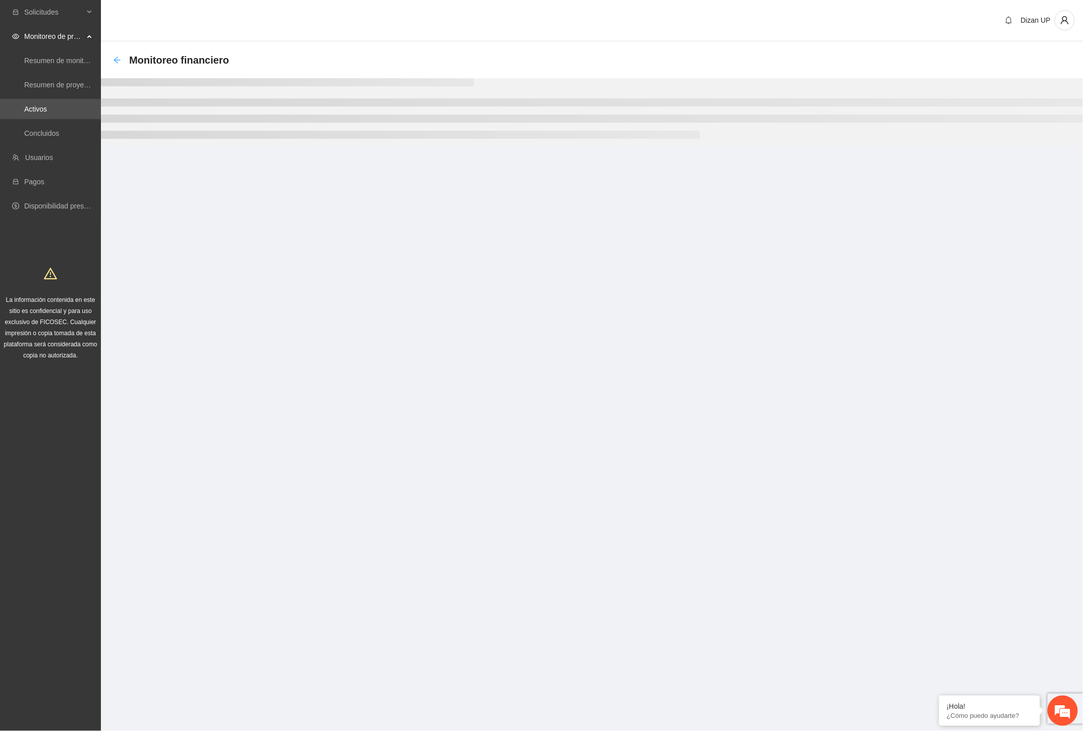
click at [118, 56] on icon "arrow-left" at bounding box center [117, 60] width 8 height 8
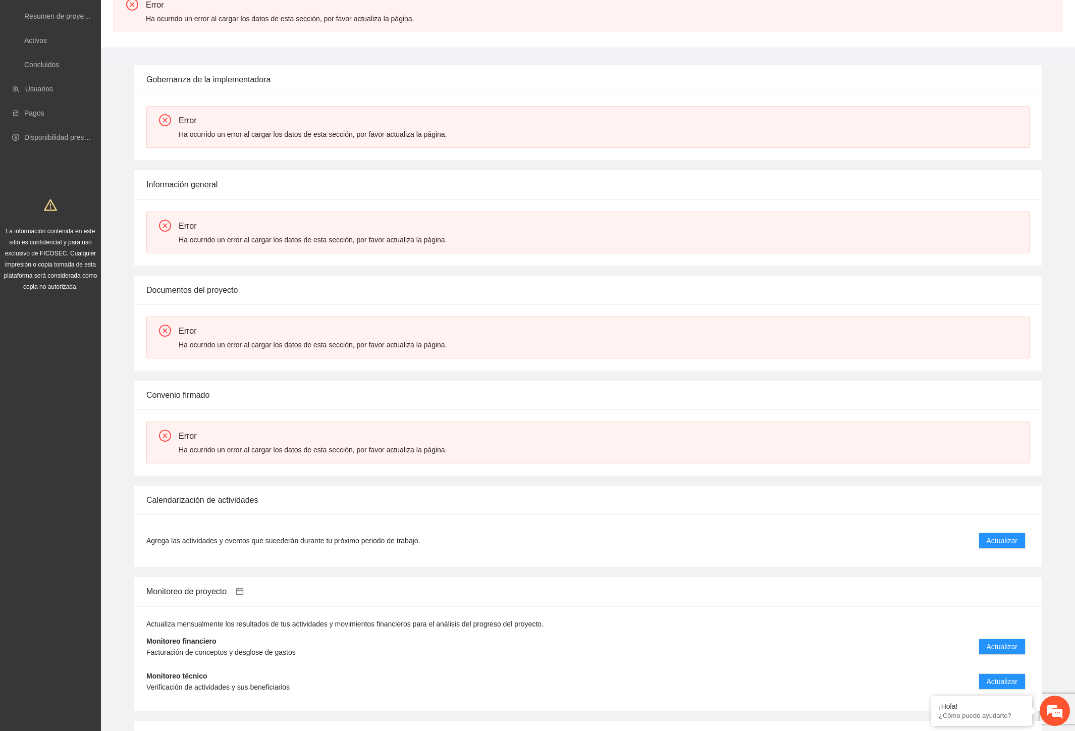
scroll to position [286, 0]
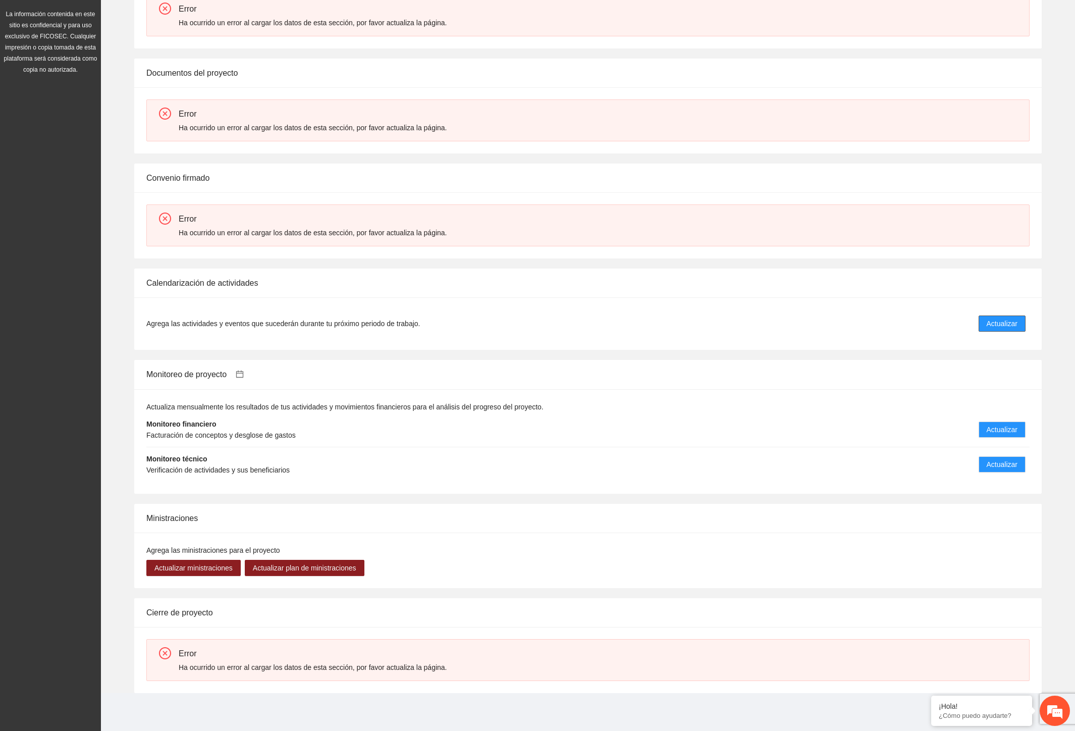
click at [1003, 322] on span "Actualizar" at bounding box center [1002, 323] width 31 height 11
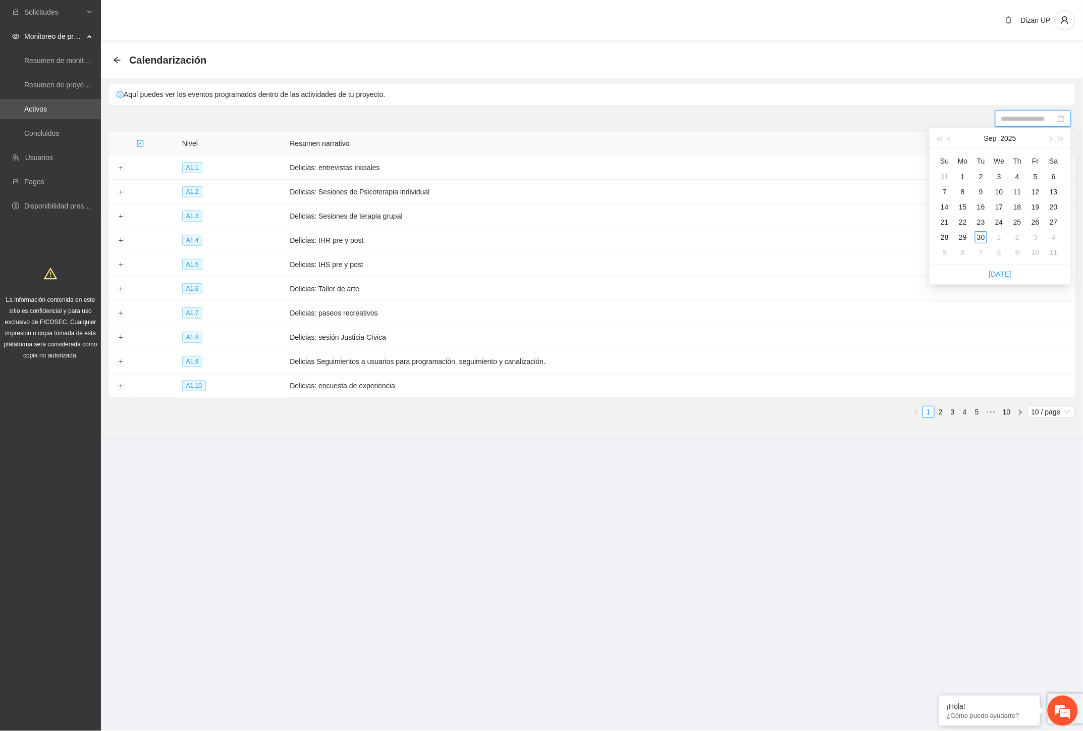
click at [1030, 117] on input at bounding box center [1028, 118] width 55 height 11
type input "**********"
click at [980, 235] on div "30" at bounding box center [981, 237] width 12 height 12
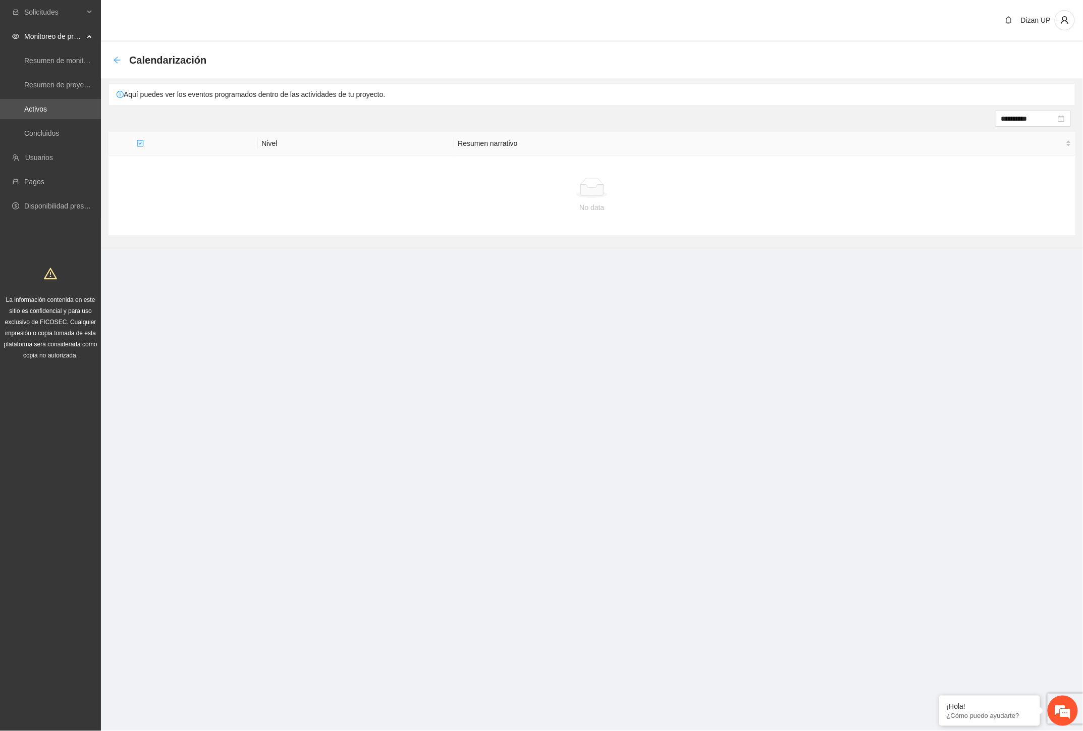
click at [118, 59] on icon "arrow-left" at bounding box center [117, 60] width 7 height 7
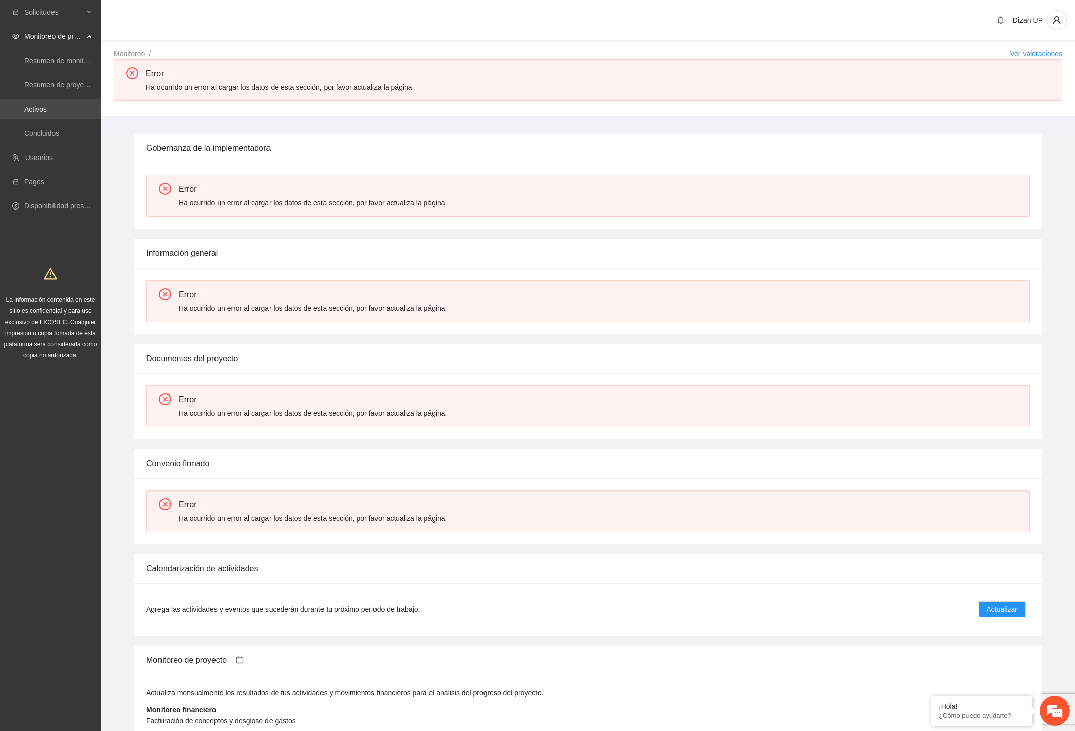
click at [47, 108] on link "Activos" at bounding box center [35, 109] width 23 height 8
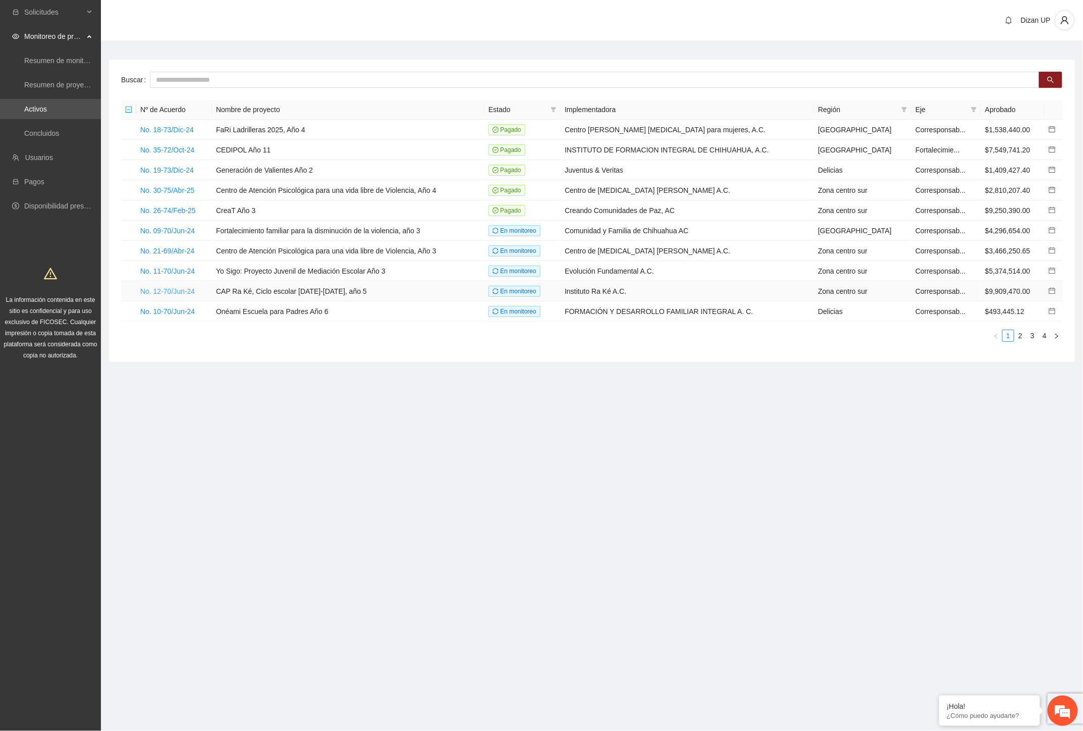
click at [168, 294] on link "No. 12-70/Jun-24" at bounding box center [167, 291] width 55 height 8
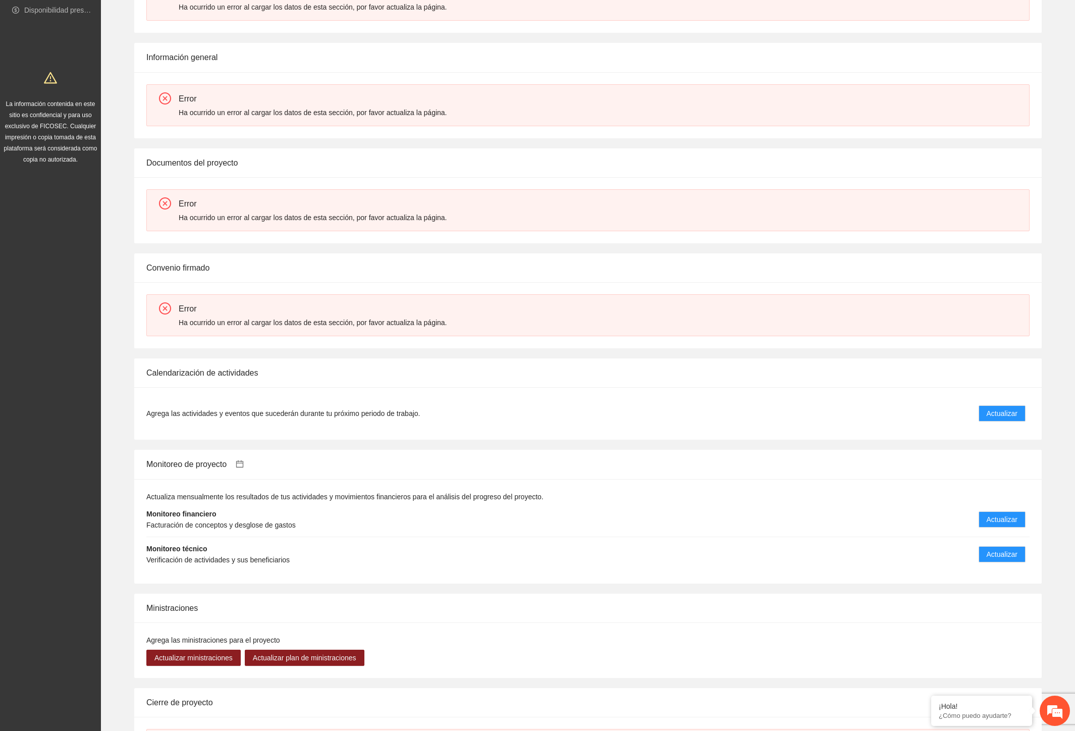
scroll to position [286, 0]
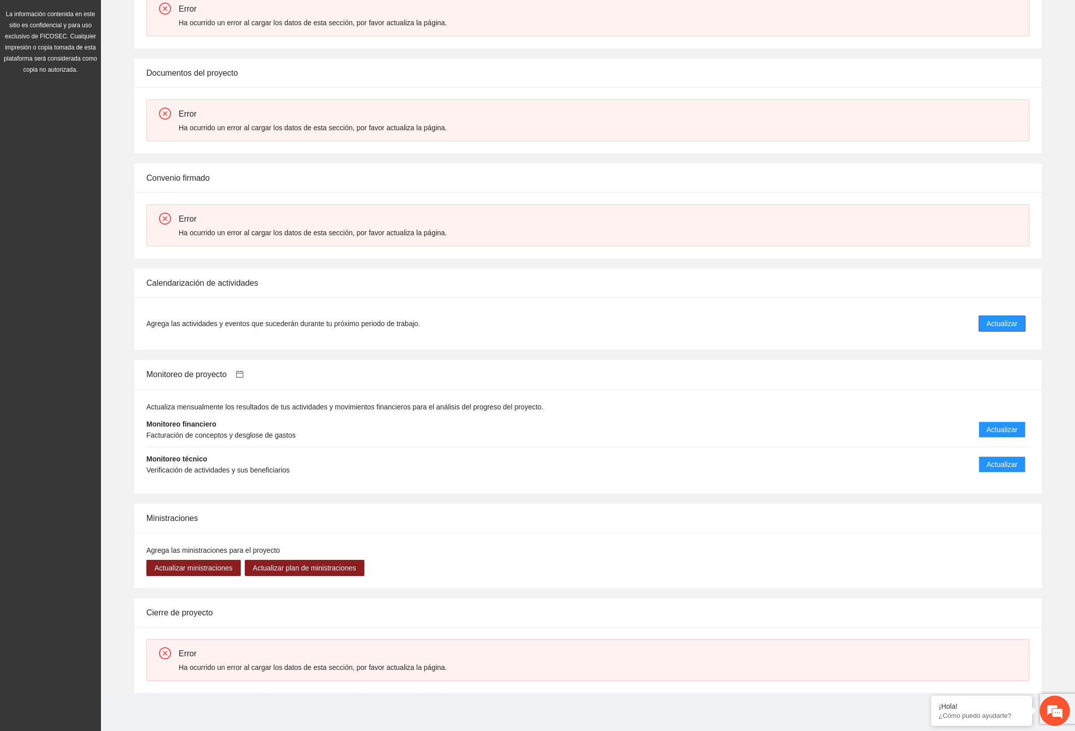
click at [1010, 324] on span "Actualizar" at bounding box center [1002, 323] width 31 height 11
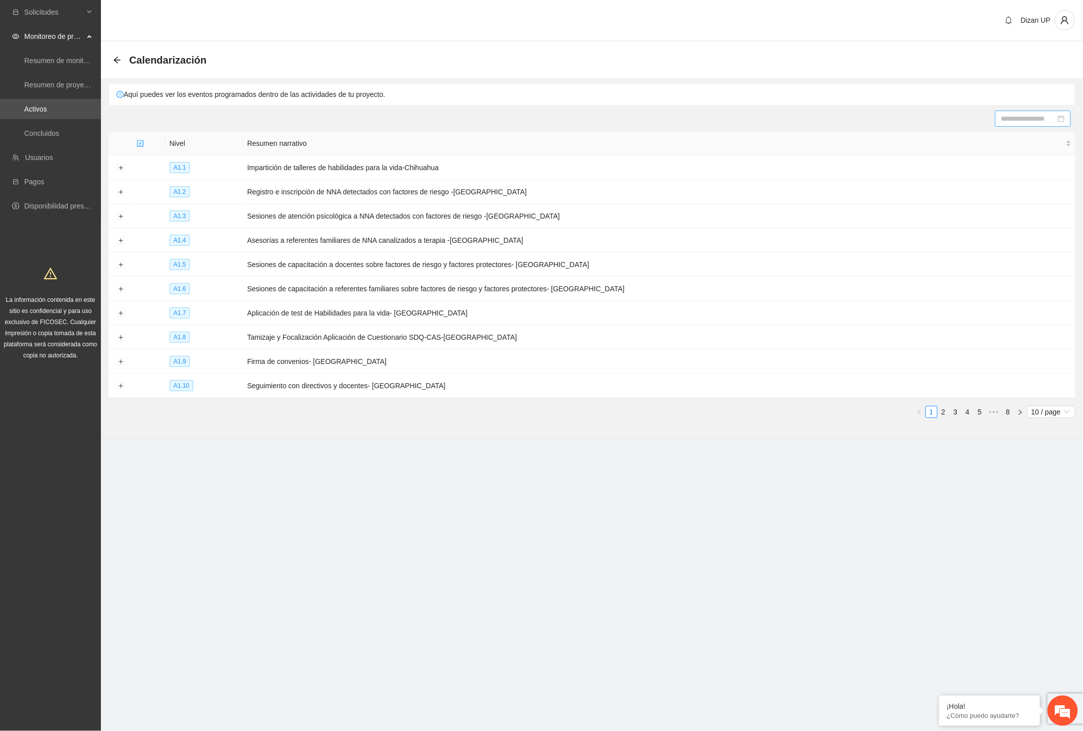
click at [1027, 119] on input at bounding box center [1028, 118] width 55 height 11
type input "**********"
click at [980, 234] on div "30" at bounding box center [981, 237] width 12 height 12
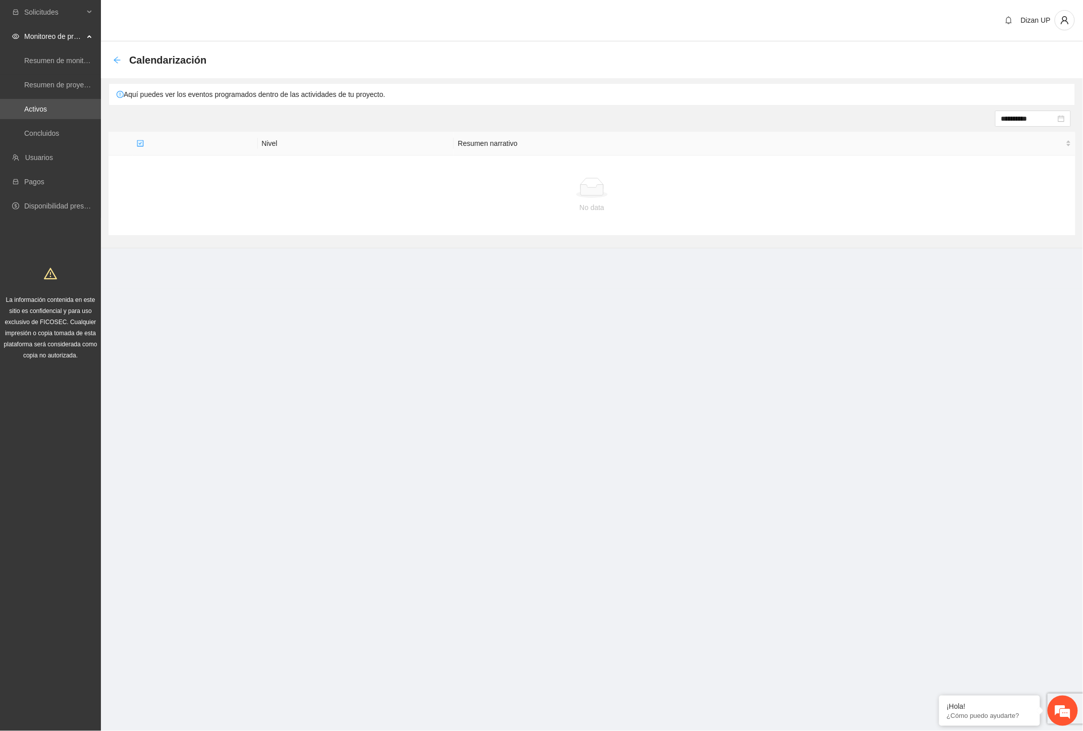
click at [116, 61] on icon "arrow-left" at bounding box center [117, 60] width 8 height 8
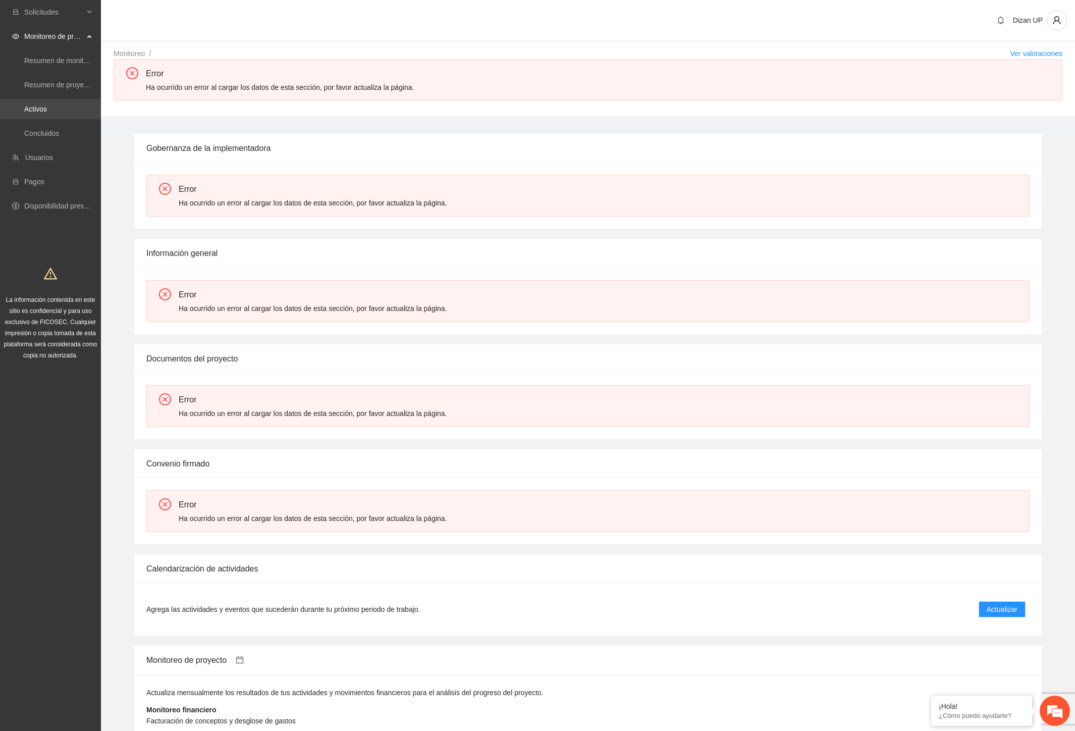
click at [37, 106] on link "Activos" at bounding box center [35, 109] width 23 height 8
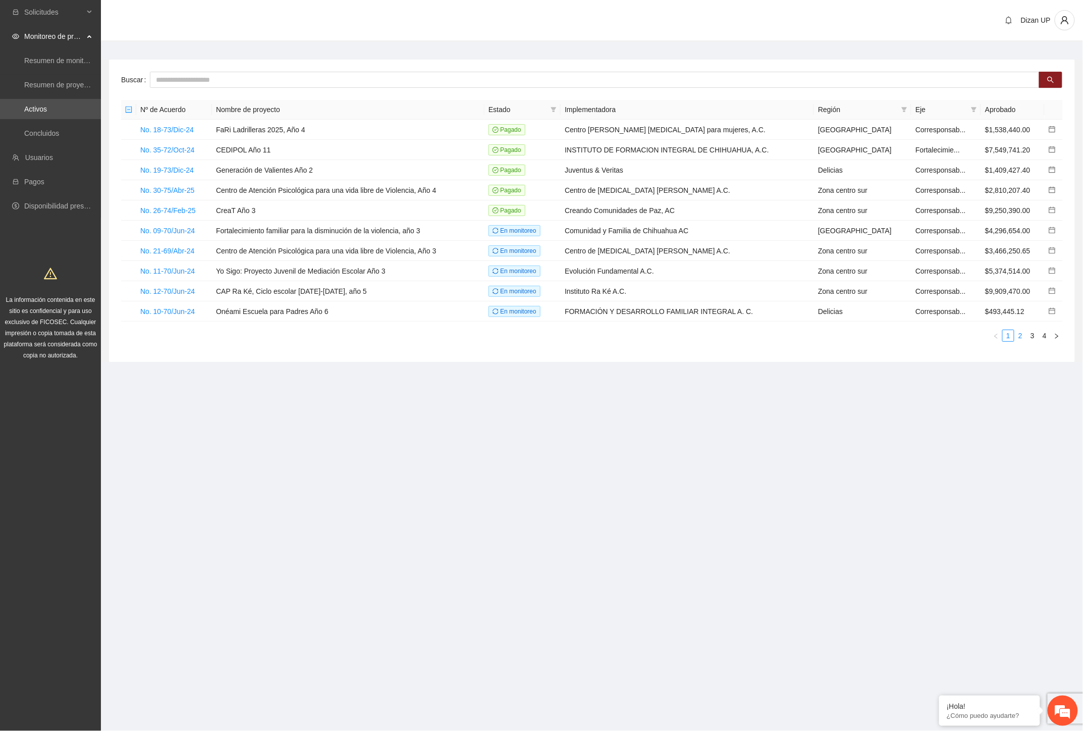
click at [1022, 336] on link "2" at bounding box center [1020, 335] width 11 height 11
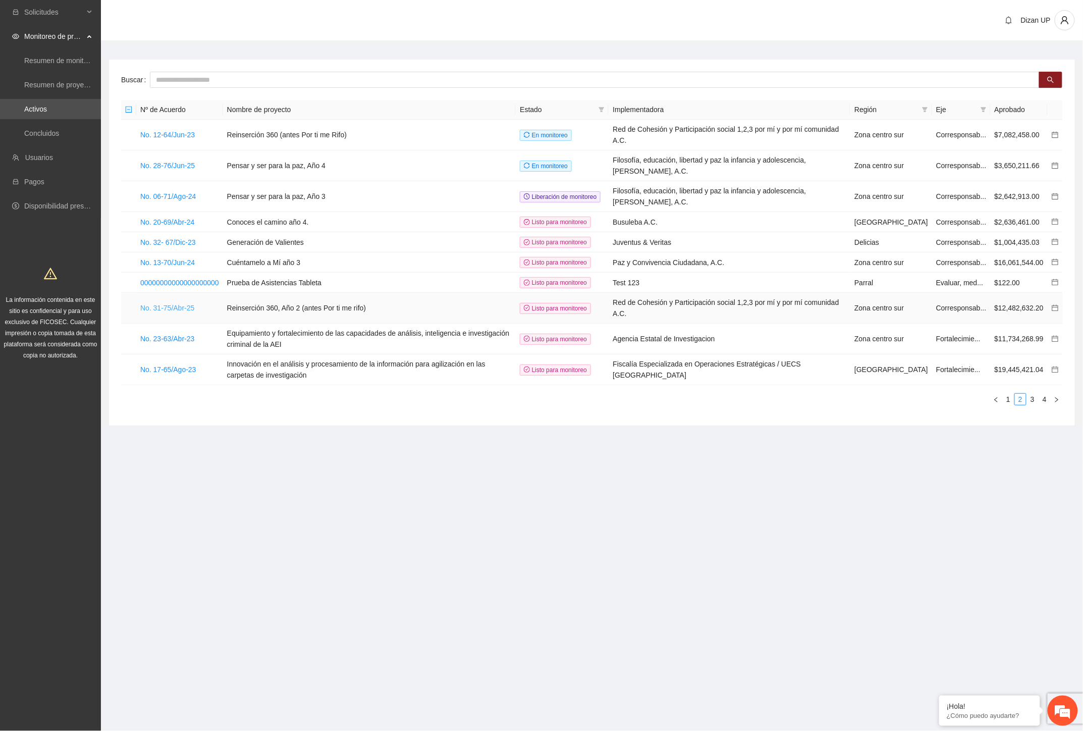
click at [178, 312] on link "No. 31-75/Abr-25" at bounding box center [167, 308] width 54 height 8
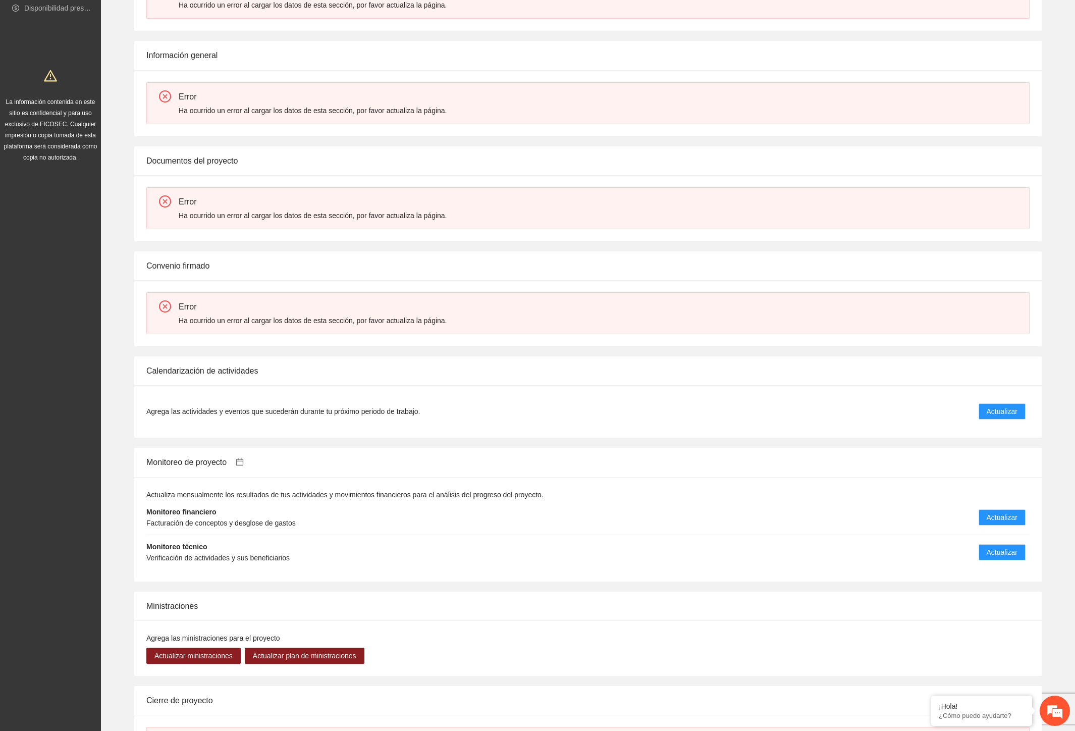
scroll to position [224, 0]
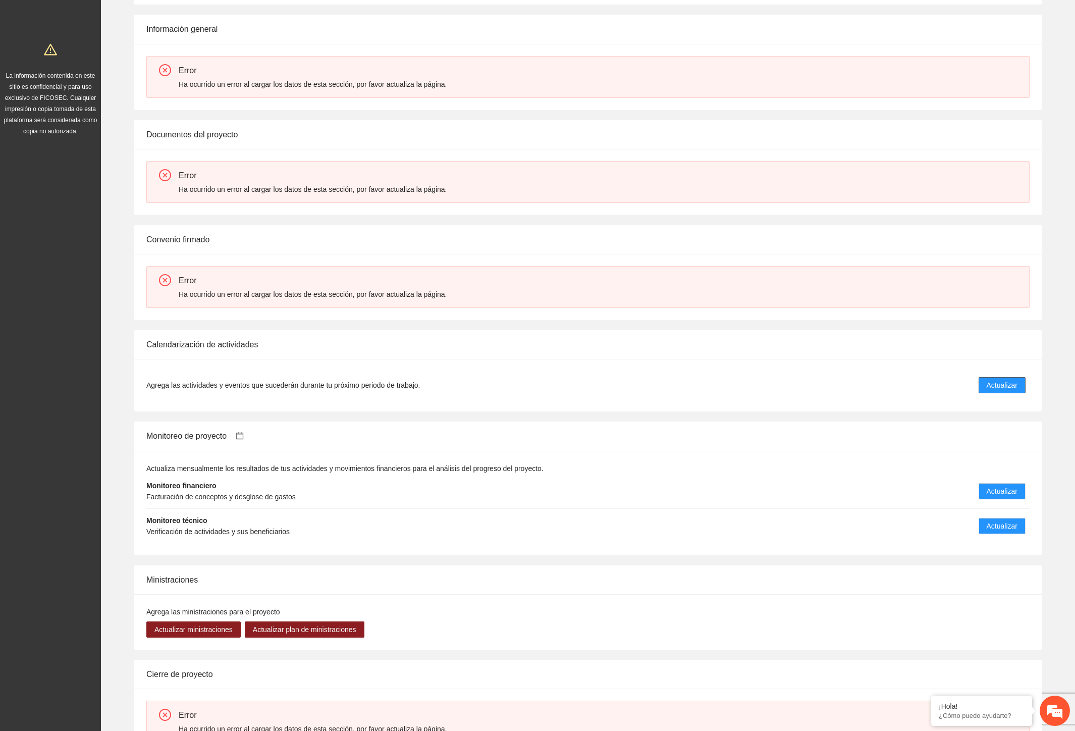
click at [1000, 389] on span "Actualizar" at bounding box center [1002, 385] width 31 height 11
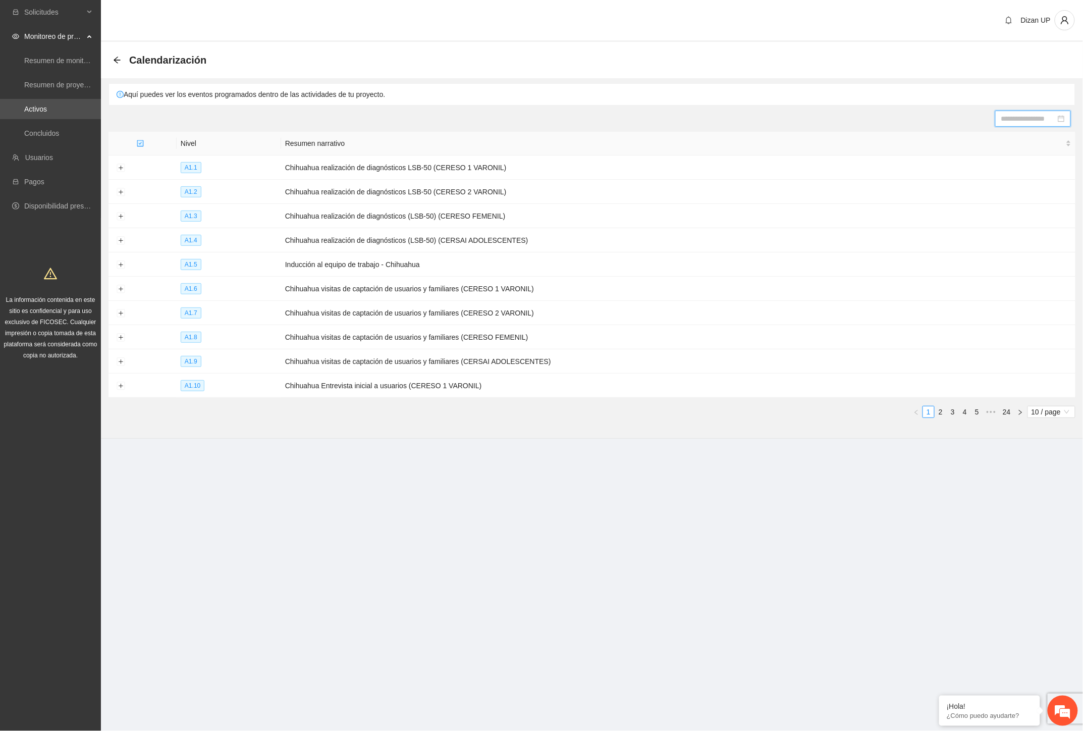
click at [1032, 117] on input at bounding box center [1028, 118] width 55 height 11
type input "**********"
click at [979, 231] on div "30" at bounding box center [981, 237] width 12 height 12
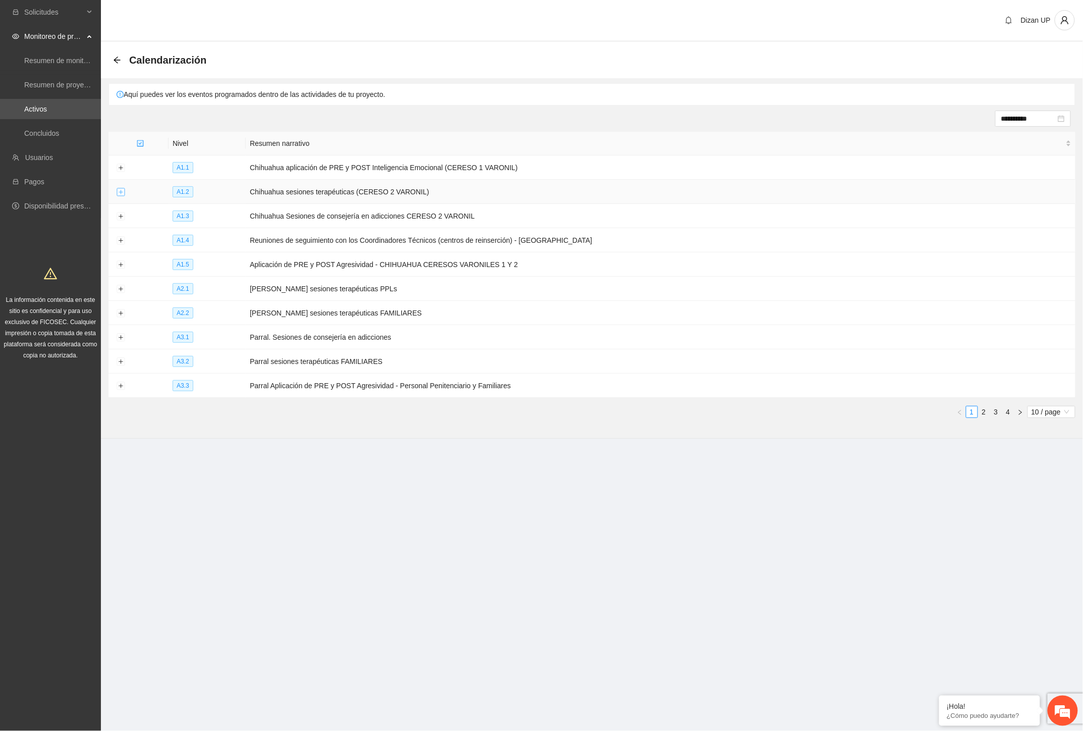
click at [122, 192] on button "Expand row" at bounding box center [121, 192] width 8 height 8
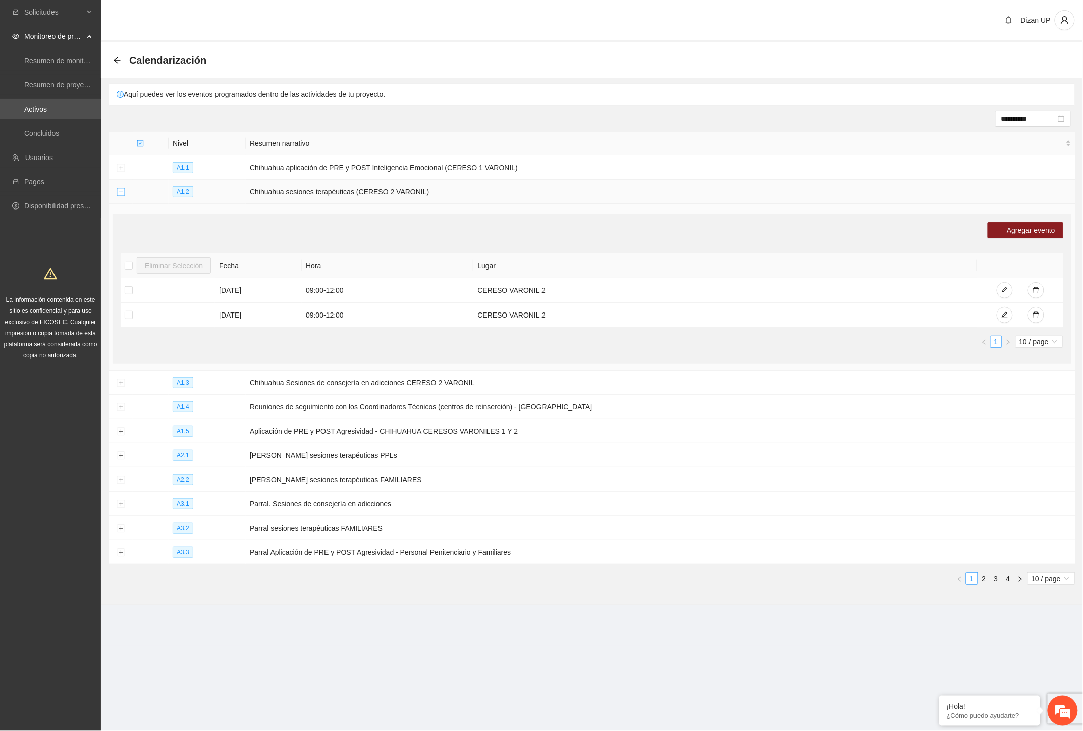
click at [119, 193] on button "Collapse row" at bounding box center [121, 192] width 8 height 8
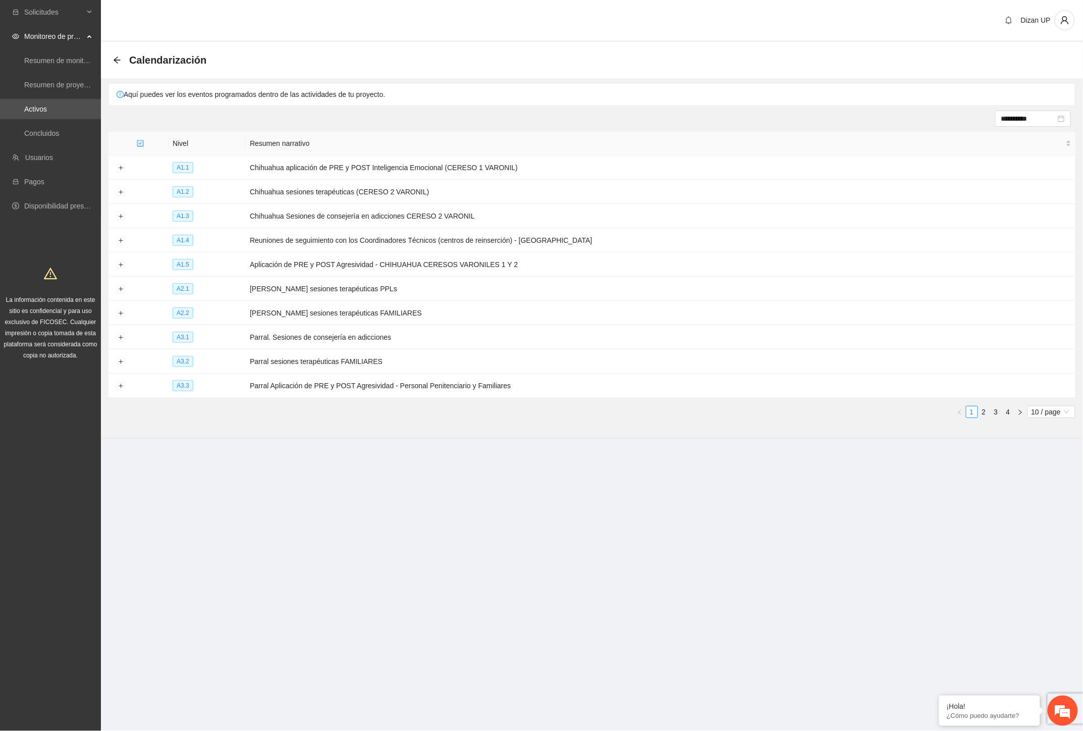
click at [1011, 414] on link "4" at bounding box center [1008, 411] width 11 height 11
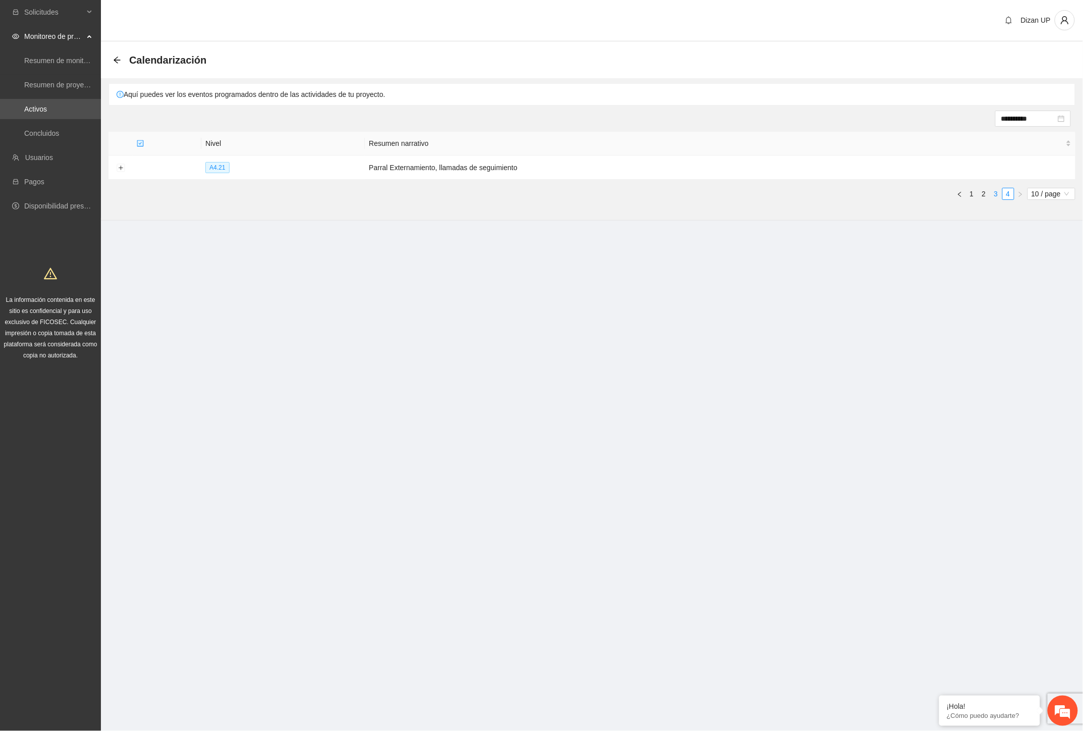
click at [993, 193] on link "3" at bounding box center [996, 193] width 11 height 11
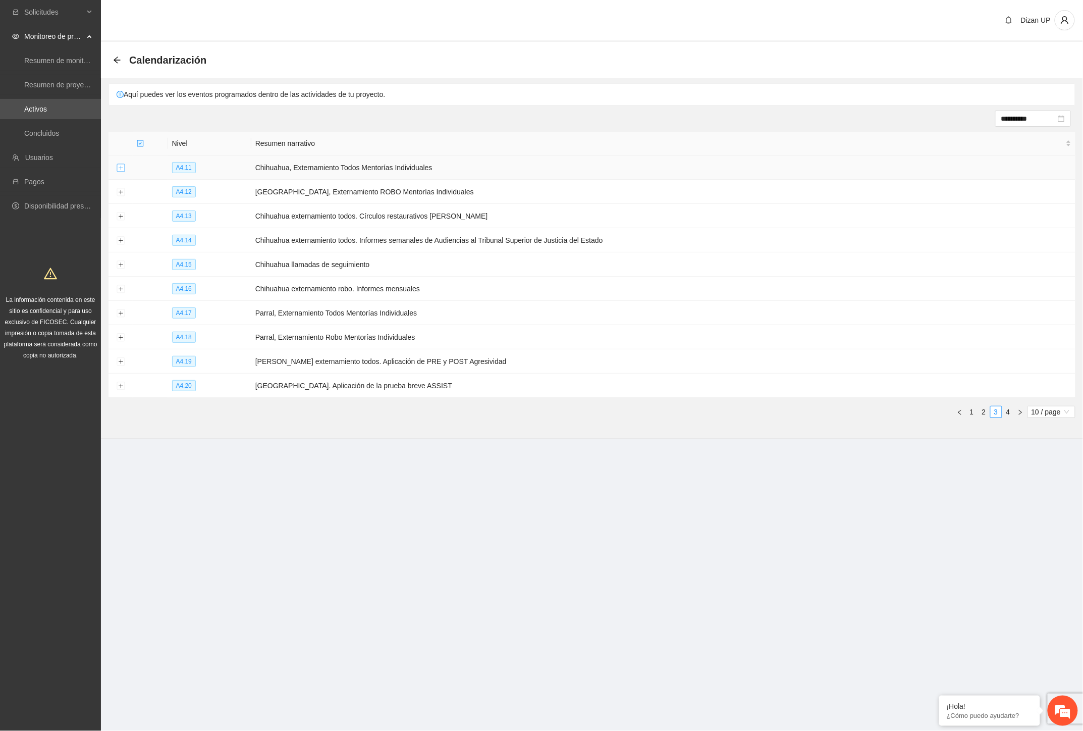
click at [120, 167] on button "Expand row" at bounding box center [121, 168] width 8 height 8
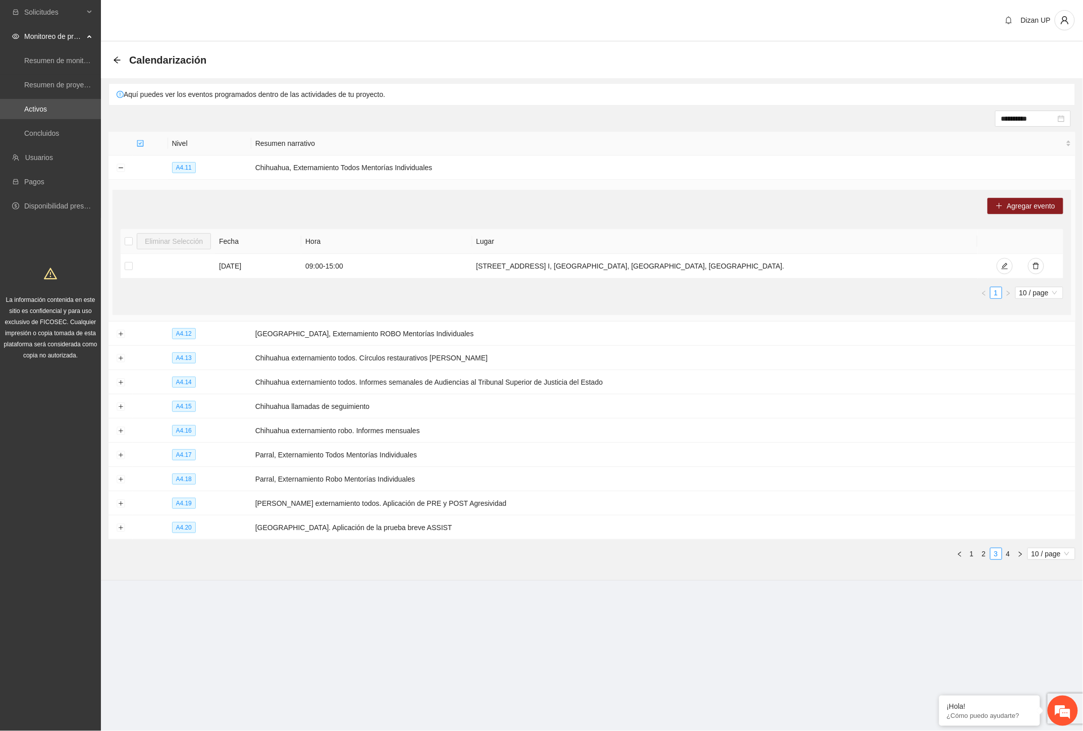
drag, startPoint x: 114, startPoint y: 190, endPoint x: 214, endPoint y: 205, distance: 101.0
click at [214, 205] on div "Agregar evento Eliminar Selección Fecha Hora Lugar [DATE] 09:00 - 15:00 [STREET…" at bounding box center [592, 252] width 959 height 125
drag, startPoint x: 265, startPoint y: 167, endPoint x: 443, endPoint y: 168, distance: 178.7
click at [443, 168] on td "Chihuahua, Externamiento Todos Mentorías Individuales" at bounding box center [663, 167] width 824 height 24
click at [278, 191] on div "Agregar evento Eliminar Selección Fecha Hora Lugar [DATE] 09:00 - 15:00 [STREET…" at bounding box center [592, 252] width 959 height 125
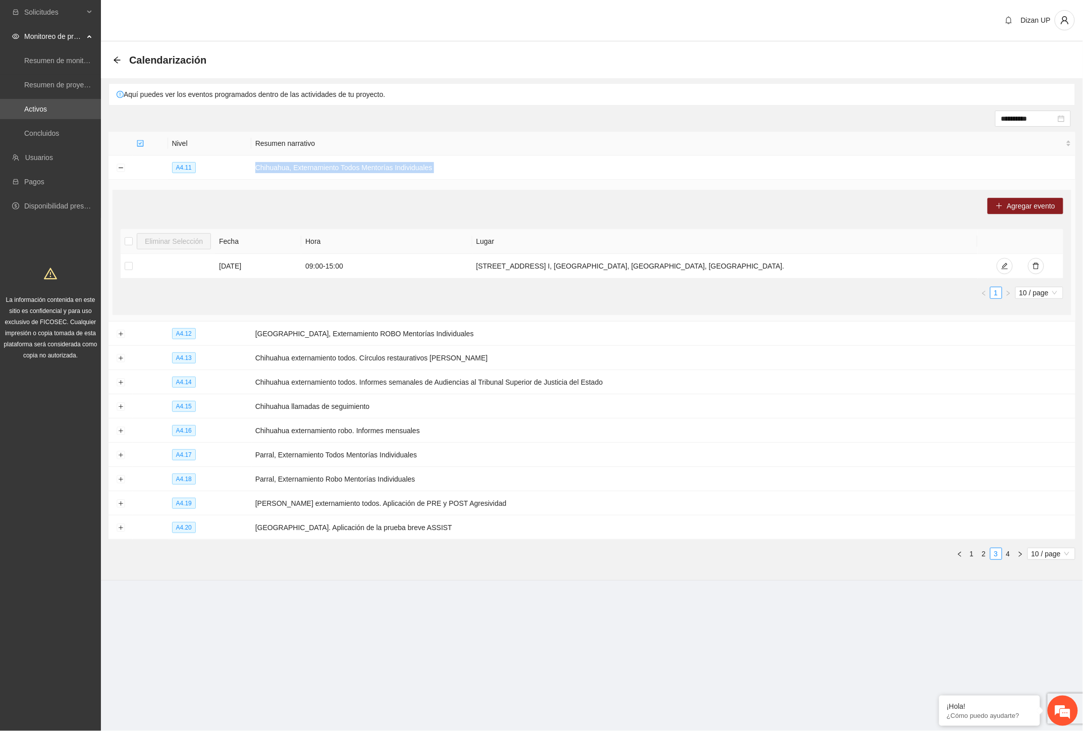
drag, startPoint x: 253, startPoint y: 178, endPoint x: 487, endPoint y: 189, distance: 234.5
click at [487, 189] on tbody "A4.11 Chihuahua, Externamiento Todos Mentorías Individuales Agregar evento Elim…" at bounding box center [592, 347] width 967 height 384
click at [357, 195] on div "Agregar evento Eliminar Selección Fecha Hora Lugar [DATE] 09:00 - 15:00 [STREET…" at bounding box center [592, 252] width 959 height 125
click at [123, 357] on button "Expand row" at bounding box center [121, 358] width 8 height 8
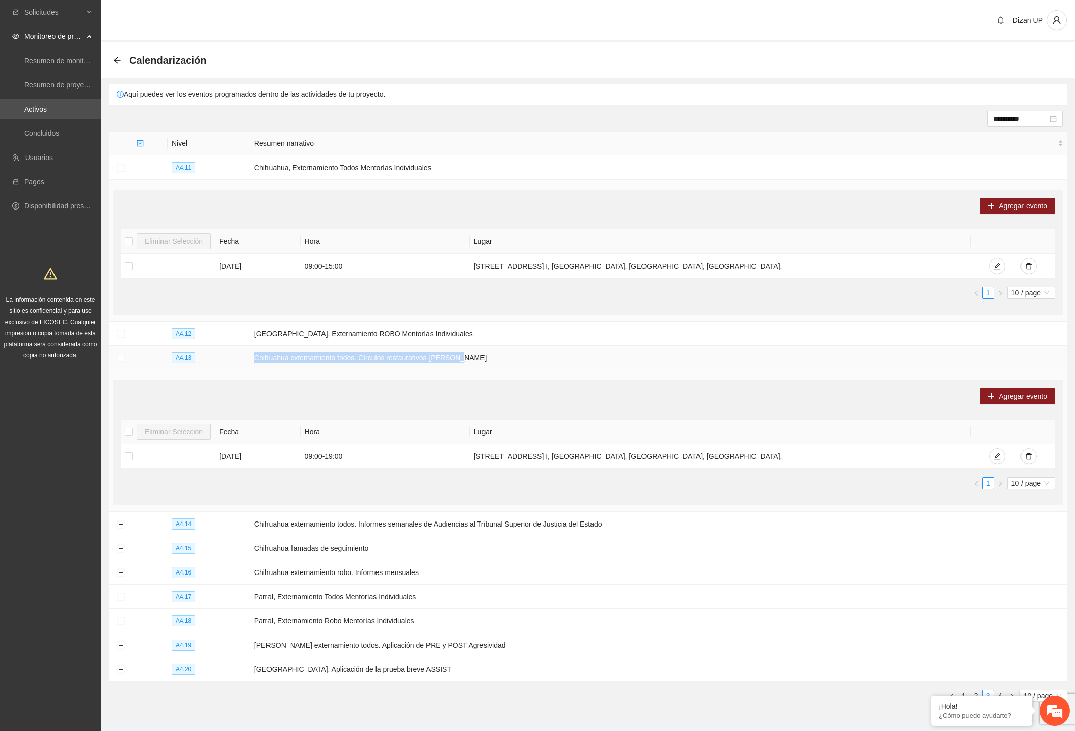
drag, startPoint x: 456, startPoint y: 358, endPoint x: 255, endPoint y: 357, distance: 200.9
click at [255, 356] on td "Chihuahua externamiento todos. Círculos restaurativos [PERSON_NAME]" at bounding box center [658, 358] width 817 height 24
copy td "Chihuahua externamiento todos. Círculos restaurativos [PERSON_NAME]"
click at [304, 383] on div "Agregar evento Eliminar Selección Fecha Hora Lugar [DATE] 09:00 - 19:00 [STREET…" at bounding box center [588, 442] width 951 height 125
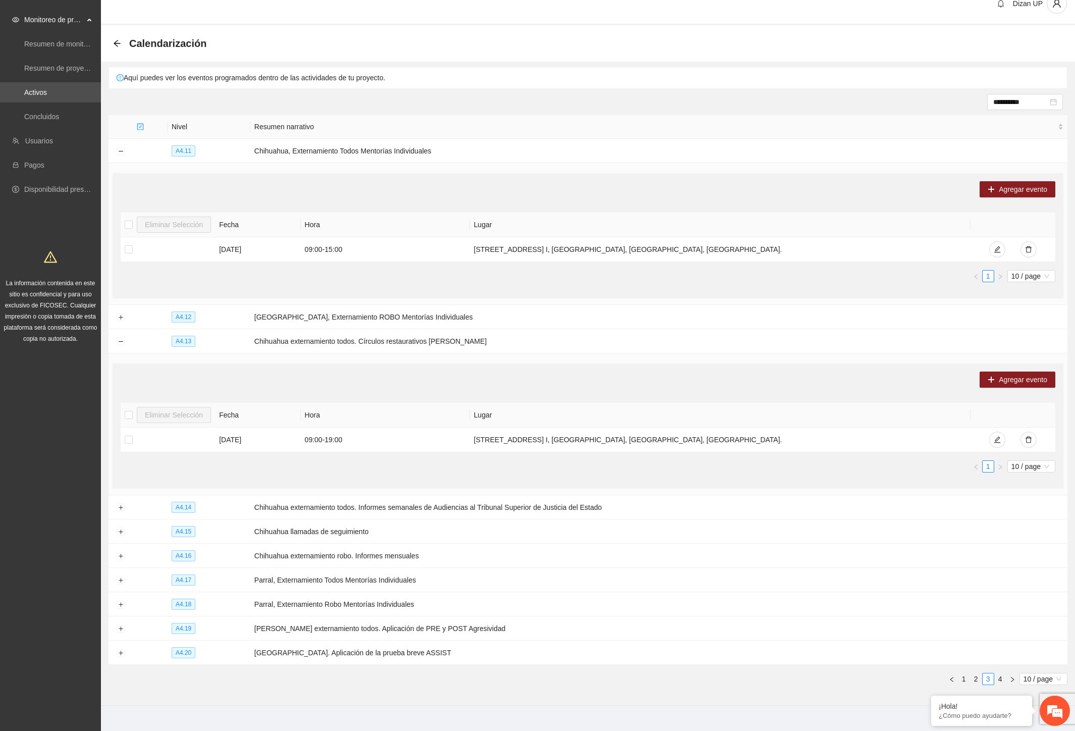
scroll to position [33, 0]
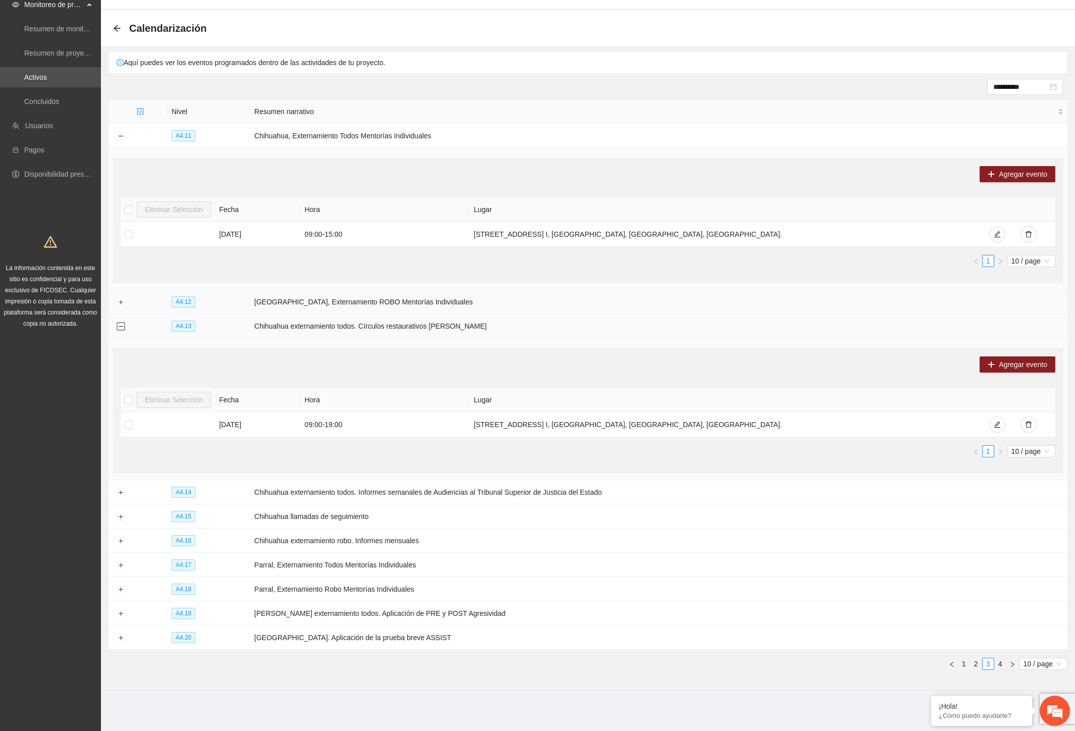
click at [122, 325] on button "Collapse row" at bounding box center [121, 327] width 8 height 8
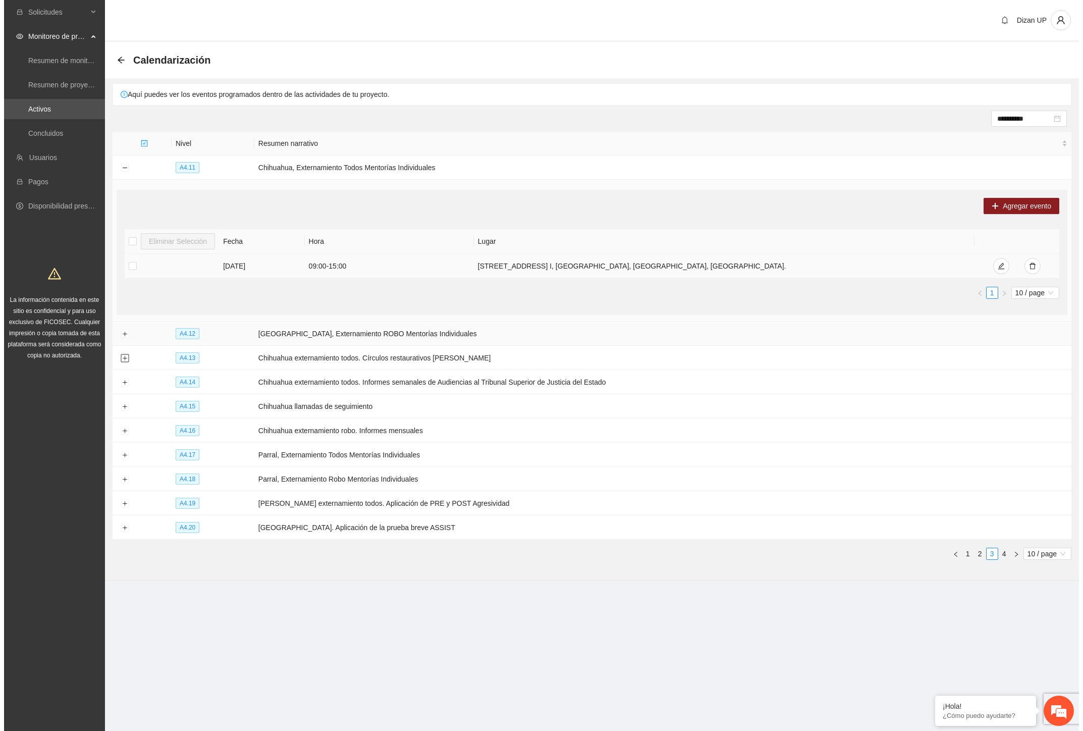
scroll to position [0, 0]
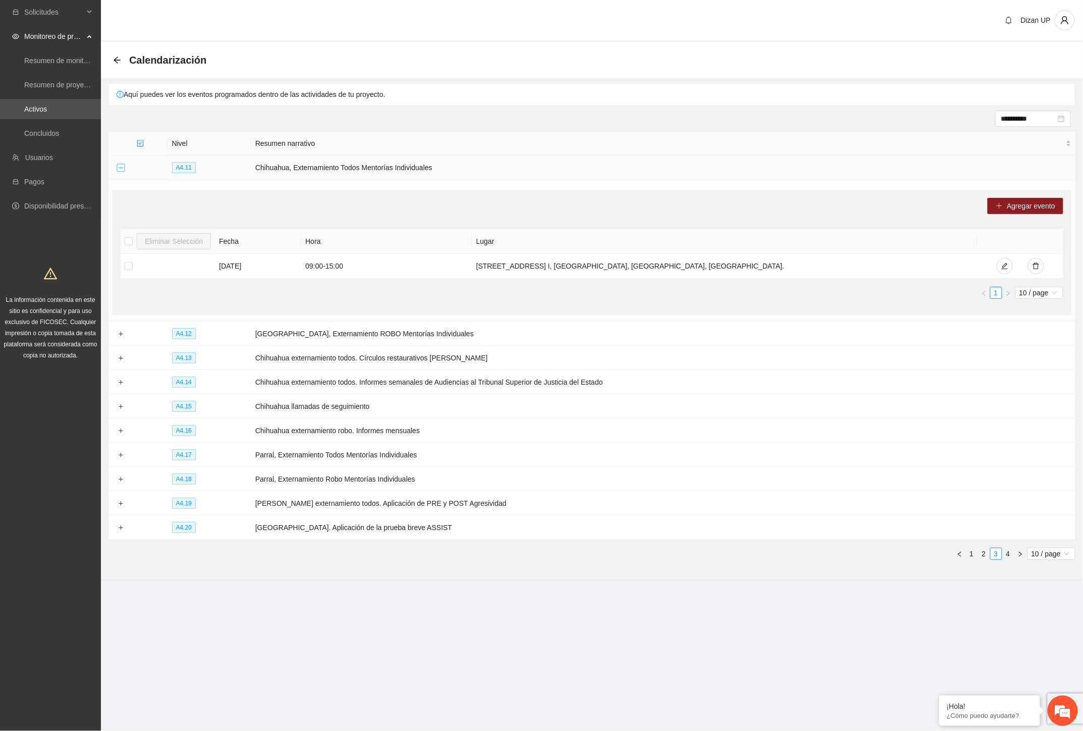
click at [119, 167] on button "Collapse row" at bounding box center [121, 168] width 8 height 8
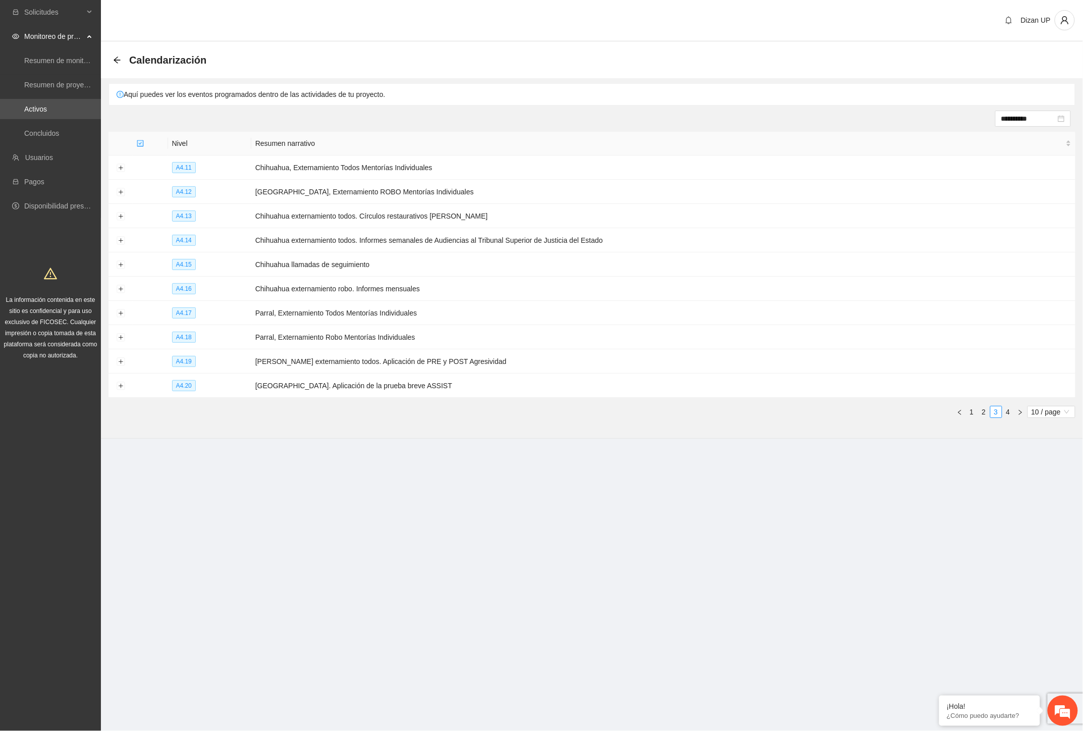
click at [833, 495] on section "**********" at bounding box center [541, 365] width 1083 height 731
click at [986, 410] on link "2" at bounding box center [984, 411] width 11 height 11
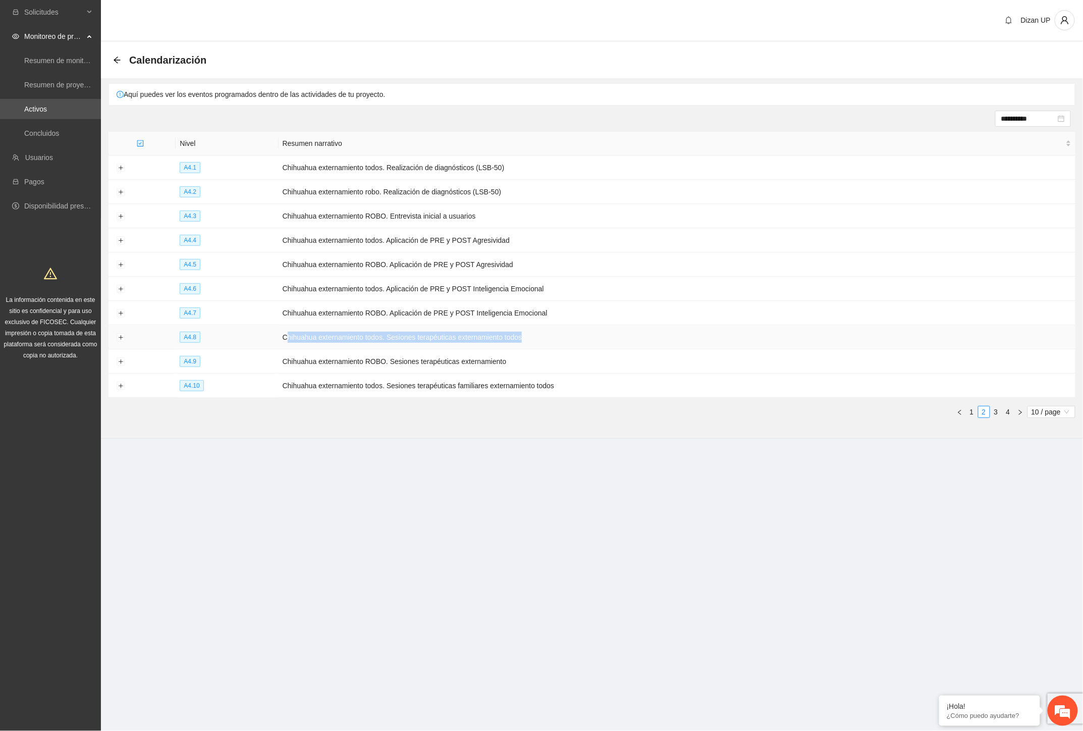
drag, startPoint x: 286, startPoint y: 338, endPoint x: 541, endPoint y: 335, distance: 255.4
click at [541, 335] on td "Chihuahua externamiento todos. Sesiones terapéuticas externamiento todos" at bounding box center [677, 337] width 797 height 24
click at [421, 356] on td "Chihuahua externamiento ROBO. Sesiones terapéuticas externamiento" at bounding box center [677, 361] width 797 height 24
drag, startPoint x: 345, startPoint y: 334, endPoint x: 213, endPoint y: 334, distance: 132.3
click at [215, 334] on tr "A4.8 Chihuahua externamiento todos. Sesiones terapéuticas externamiento todos" at bounding box center [592, 337] width 967 height 24
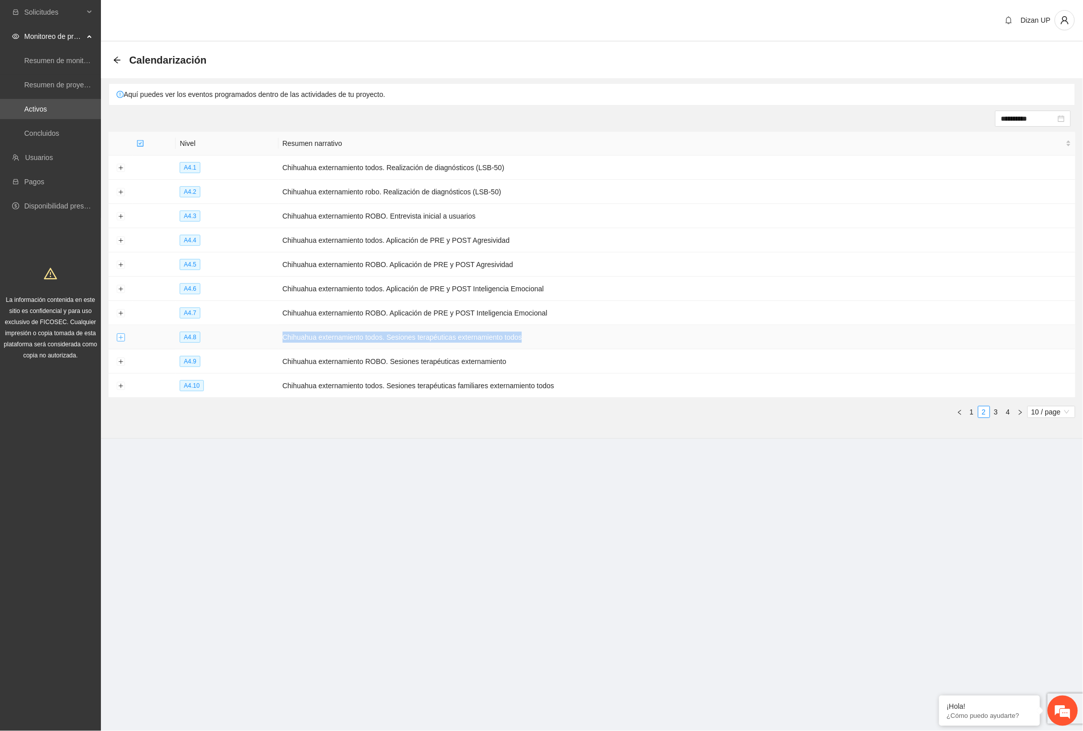
click at [123, 337] on button "Expand row" at bounding box center [121, 338] width 8 height 8
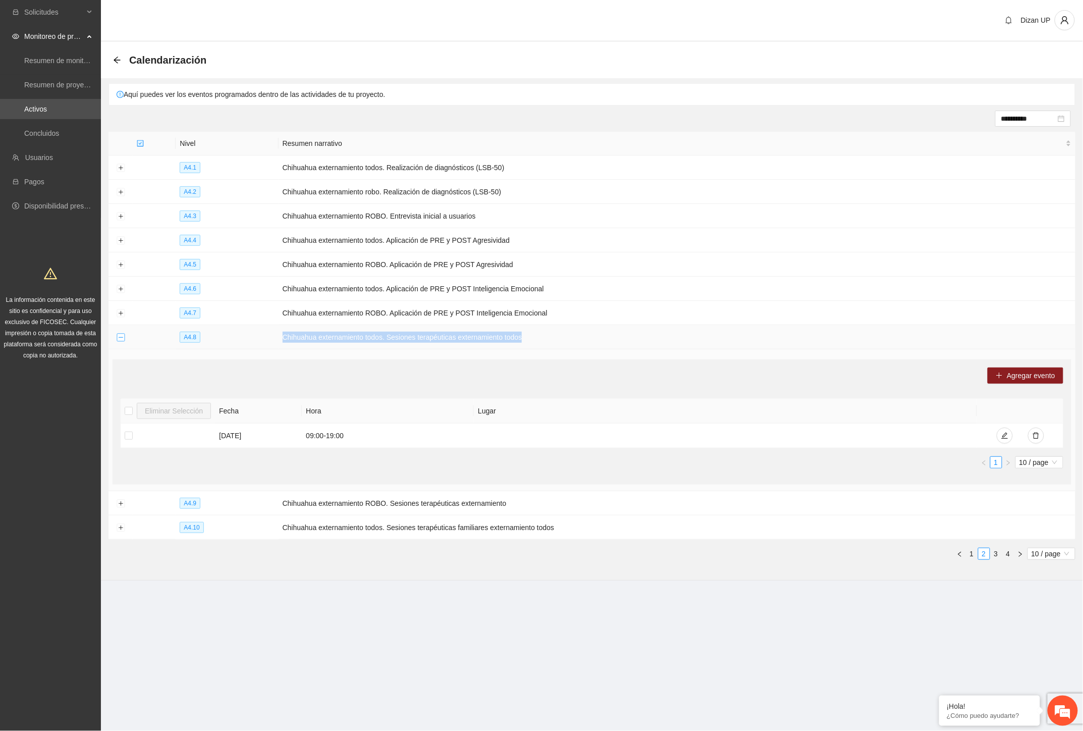
click at [123, 337] on button "Collapse row" at bounding box center [121, 338] width 8 height 8
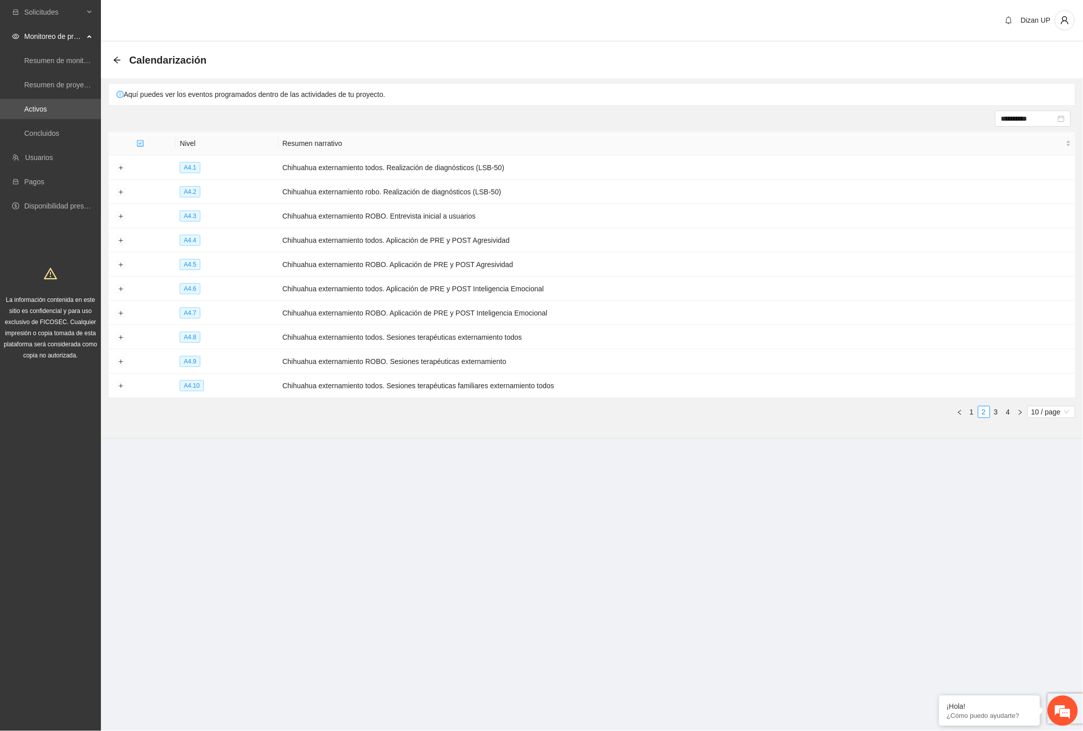
drag, startPoint x: 483, startPoint y: 601, endPoint x: 490, endPoint y: 597, distance: 8.8
click at [487, 599] on section "**********" at bounding box center [541, 365] width 1083 height 731
click at [34, 107] on link "Activos" at bounding box center [35, 109] width 23 height 8
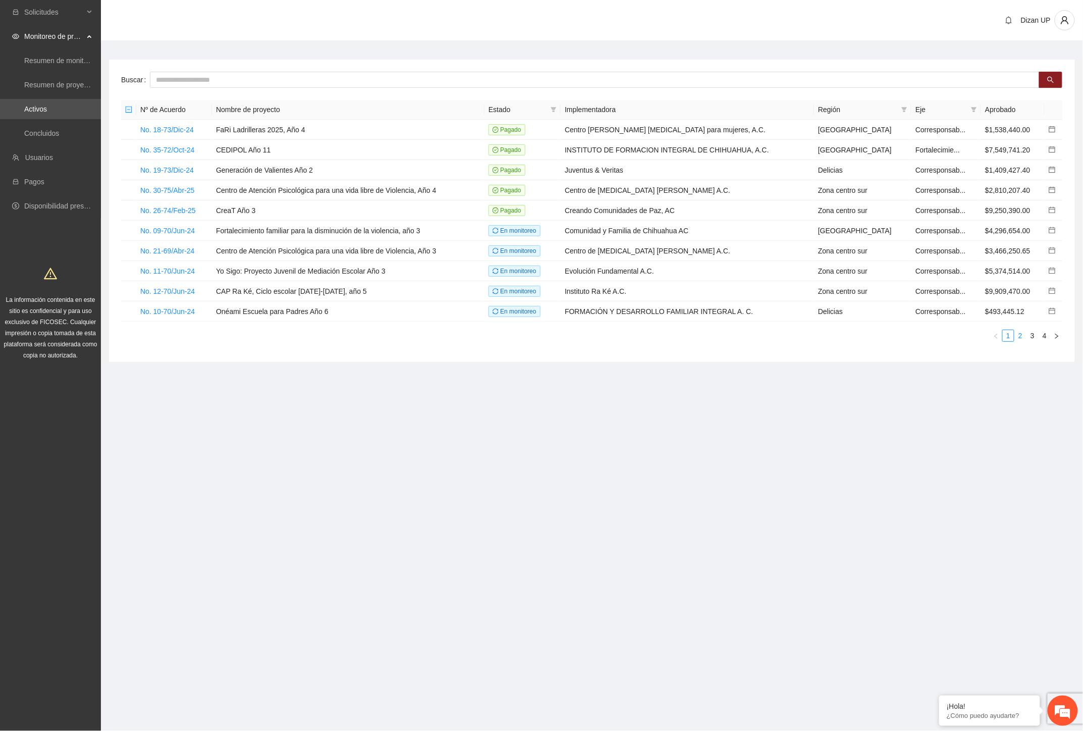
click at [1023, 336] on link "2" at bounding box center [1020, 335] width 11 height 11
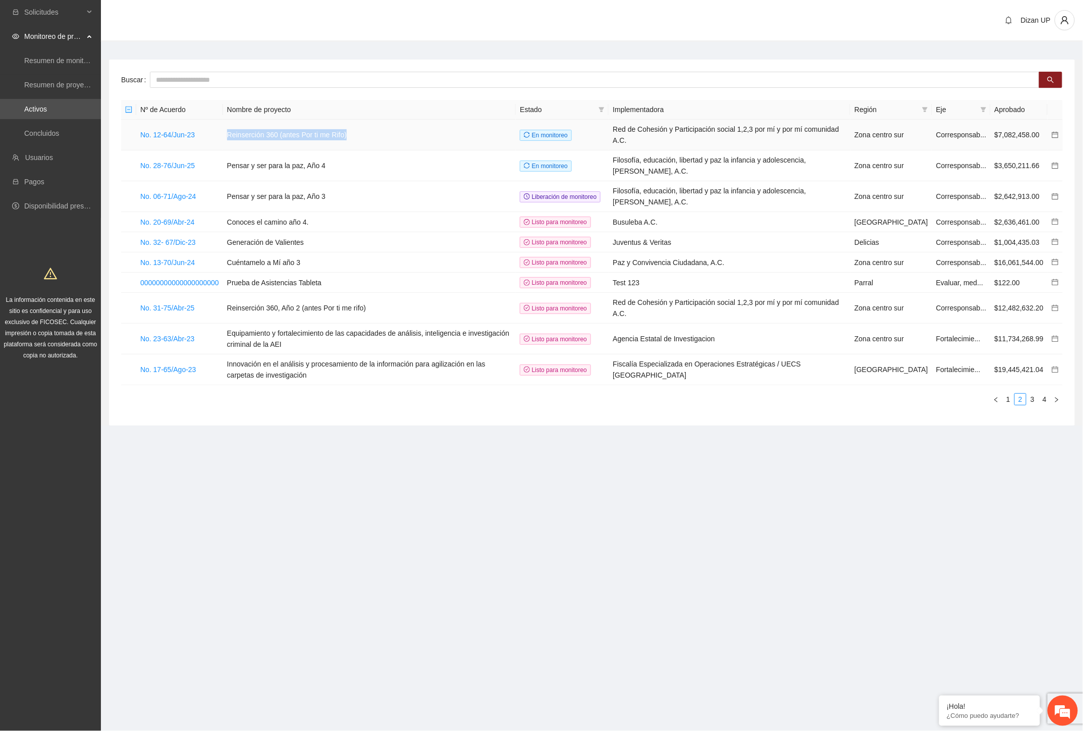
drag, startPoint x: 216, startPoint y: 137, endPoint x: 367, endPoint y: 134, distance: 151.5
click at [367, 134] on tr "No. 12-64/Jun-23 Reinserción 360 (antes Por ti me Rifo) En monitoreo Red de Coh…" at bounding box center [592, 135] width 942 height 31
drag, startPoint x: 219, startPoint y: 168, endPoint x: 326, endPoint y: 177, distance: 107.4
click at [326, 177] on tr "No. 28-76/Jun-25 Pensar y ser para la paz, Año 4 En monitoreo Filosofía, educac…" at bounding box center [592, 165] width 942 height 31
drag, startPoint x: 267, startPoint y: 200, endPoint x: 299, endPoint y: 217, distance: 36.8
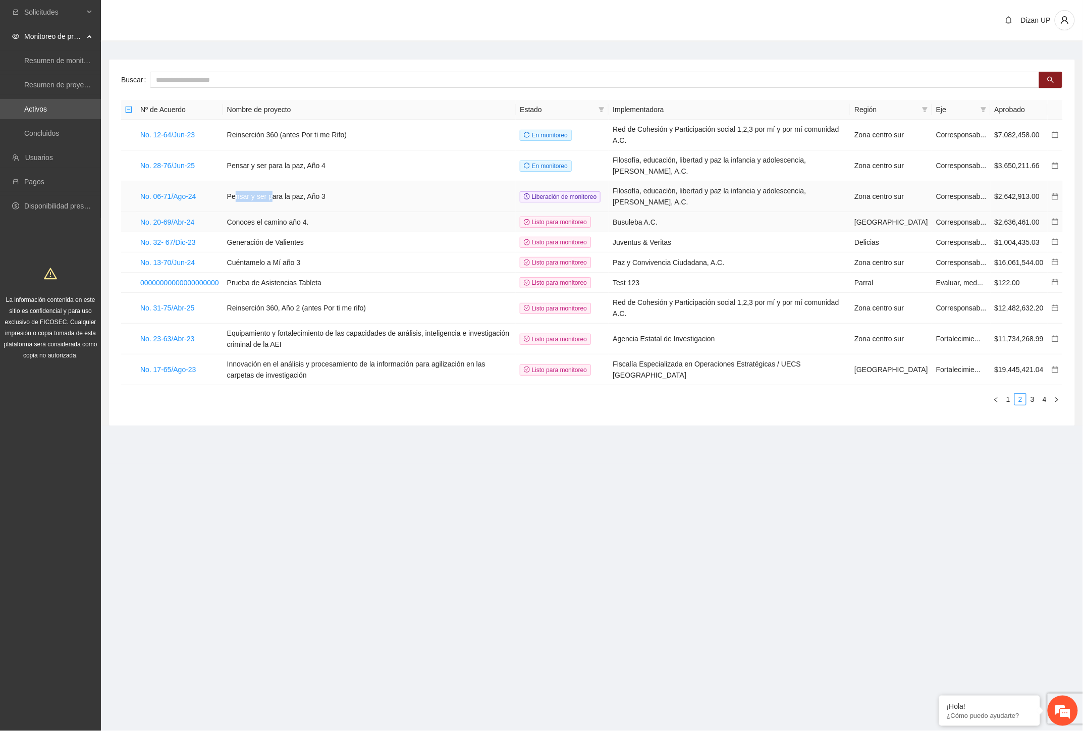
click at [307, 210] on td "Pensar y ser para la paz, Año 3" at bounding box center [369, 196] width 293 height 31
drag, startPoint x: 233, startPoint y: 218, endPoint x: 323, endPoint y: 220, distance: 89.9
click at [323, 220] on td "Conoces el camino año 4." at bounding box center [369, 222] width 293 height 20
click at [210, 246] on td "No. 32- 67/Dic-23" at bounding box center [179, 242] width 87 height 20
drag, startPoint x: 236, startPoint y: 242, endPoint x: 349, endPoint y: 244, distance: 113.1
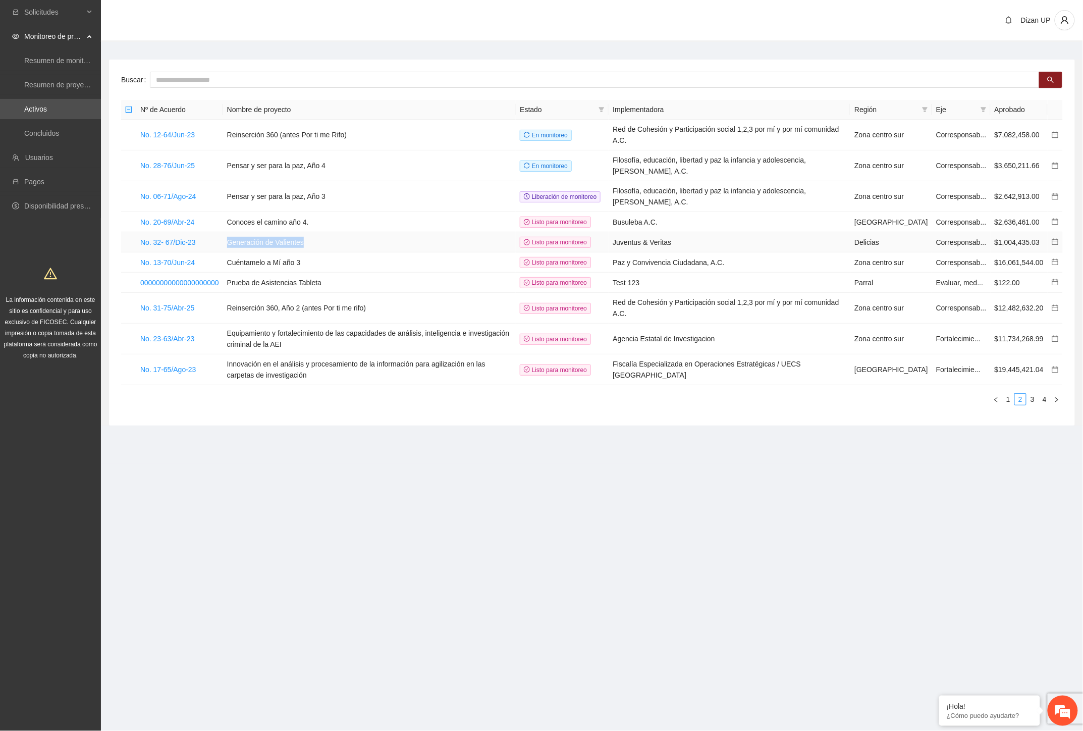
click at [349, 244] on td "Generación de Valientes" at bounding box center [369, 242] width 293 height 20
drag, startPoint x: 246, startPoint y: 263, endPoint x: 285, endPoint y: 266, distance: 39.5
click at [283, 265] on td "Cuéntamelo a Mí año 3" at bounding box center [369, 262] width 293 height 20
click at [225, 77] on input "text" at bounding box center [595, 80] width 890 height 16
click at [651, 603] on section "Solicitudes Monitoreo de proyectos Resumen de monitoreo Resumen de proyectos ap…" at bounding box center [541, 365] width 1083 height 731
